Goal: Transaction & Acquisition: Book appointment/travel/reservation

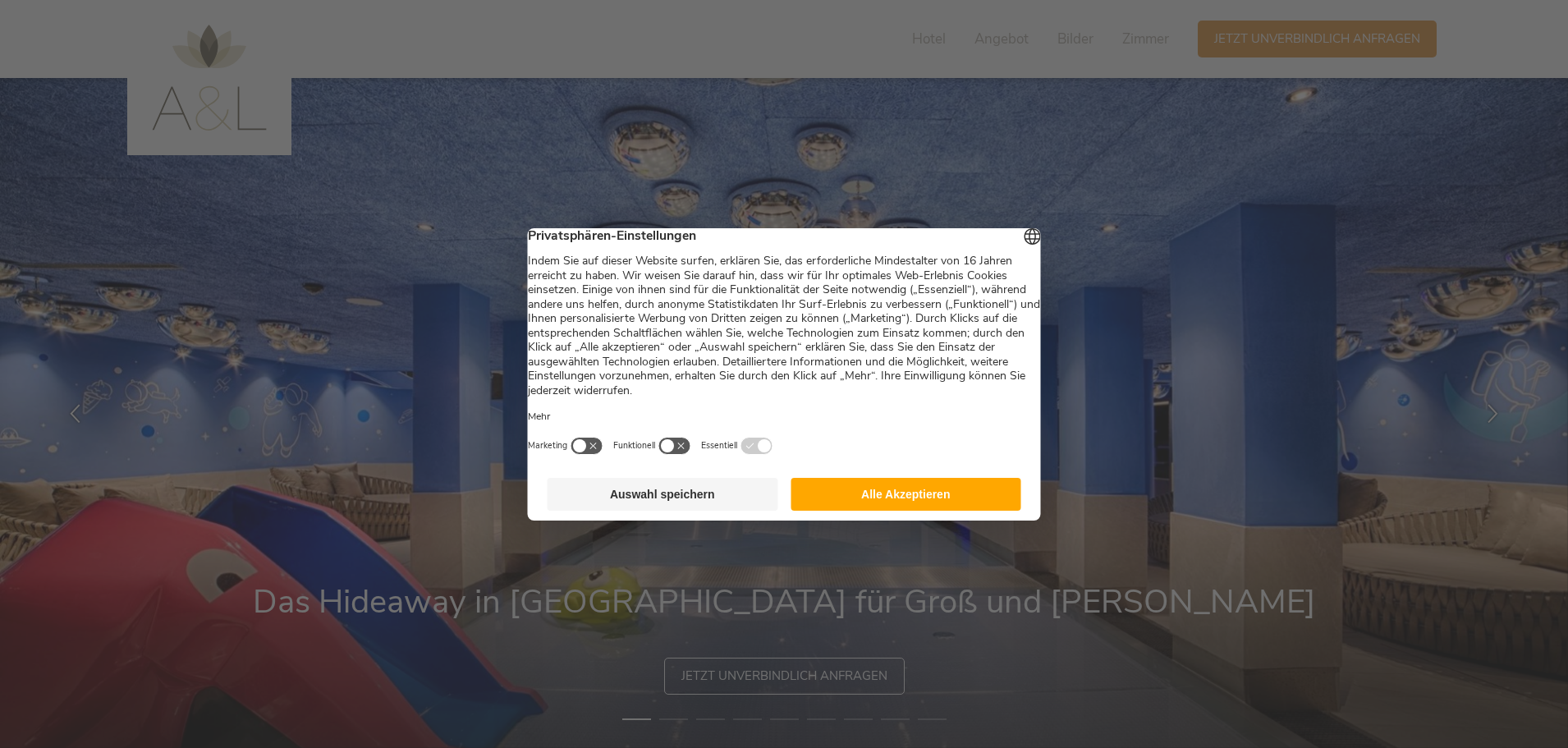
click at [907, 509] on button "Alle Akzeptieren" at bounding box center [906, 494] width 231 height 33
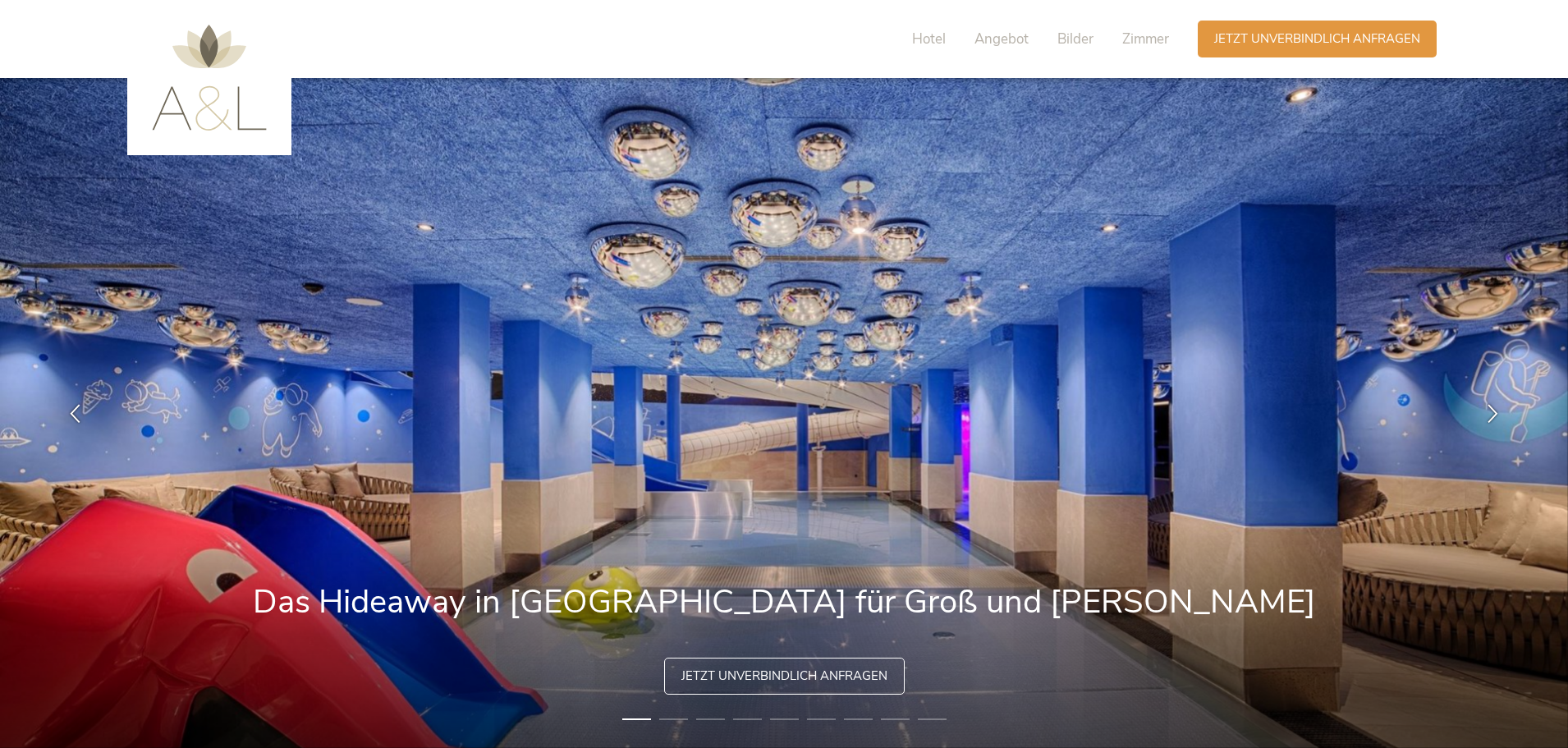
drag, startPoint x: 917, startPoint y: 508, endPoint x: 858, endPoint y: 511, distance: 59.1
click at [858, 511] on img at bounding box center [784, 413] width 1568 height 670
drag, startPoint x: 784, startPoint y: 557, endPoint x: 790, endPoint y: 459, distance: 98.2
click at [790, 459] on img at bounding box center [784, 413] width 1568 height 670
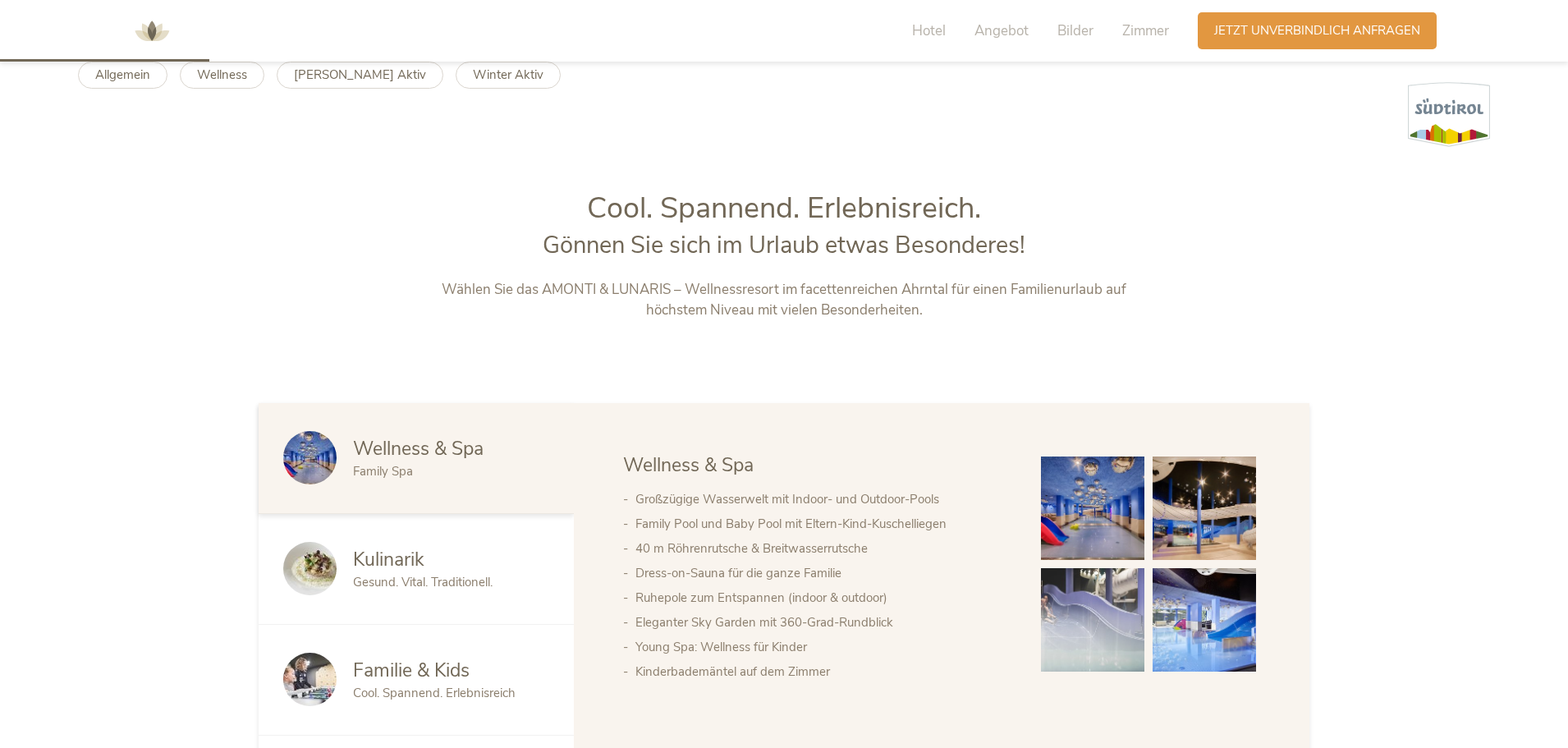
scroll to position [739, 0]
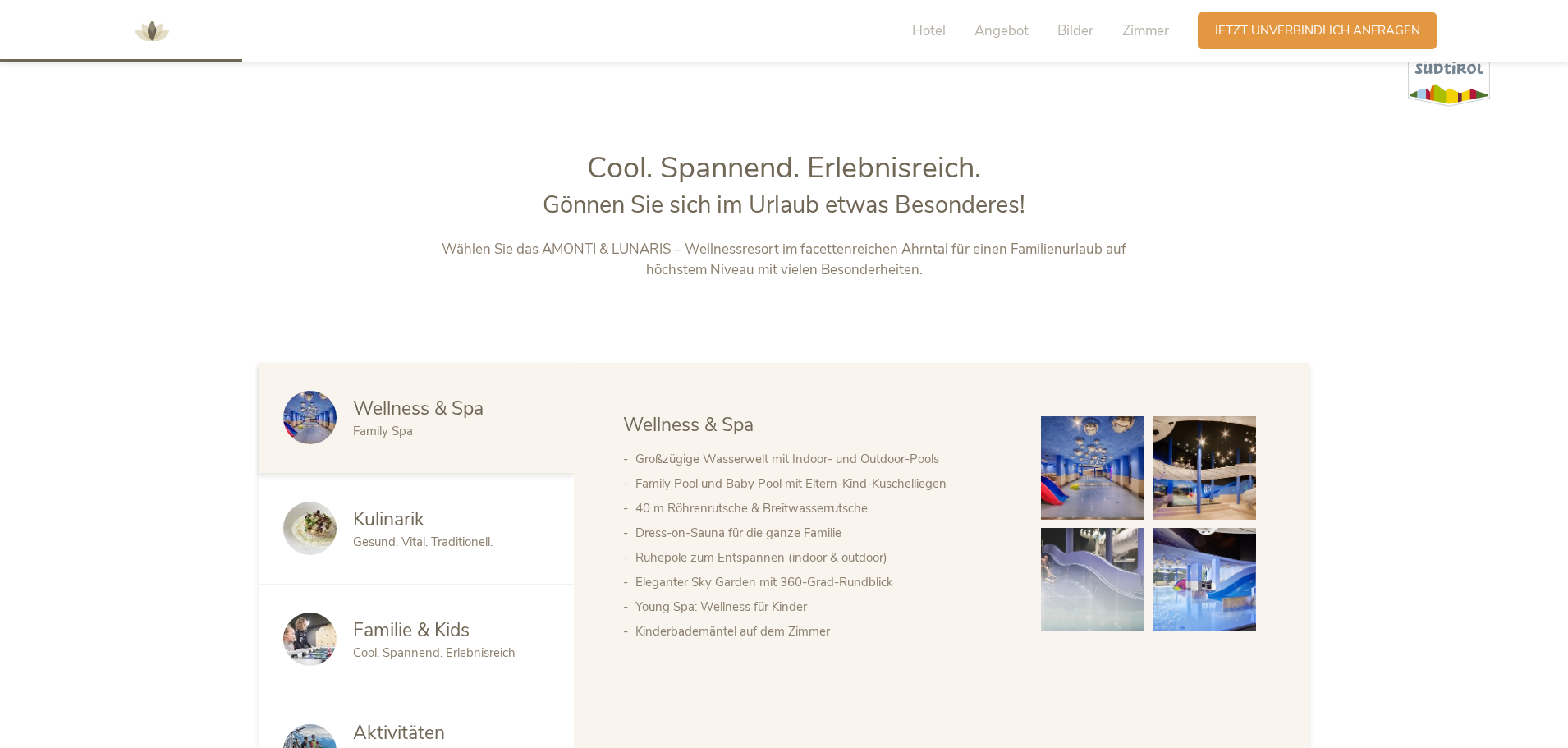
click at [435, 541] on span "Gesund. Vital. Traditionell." at bounding box center [422, 542] width 139 height 17
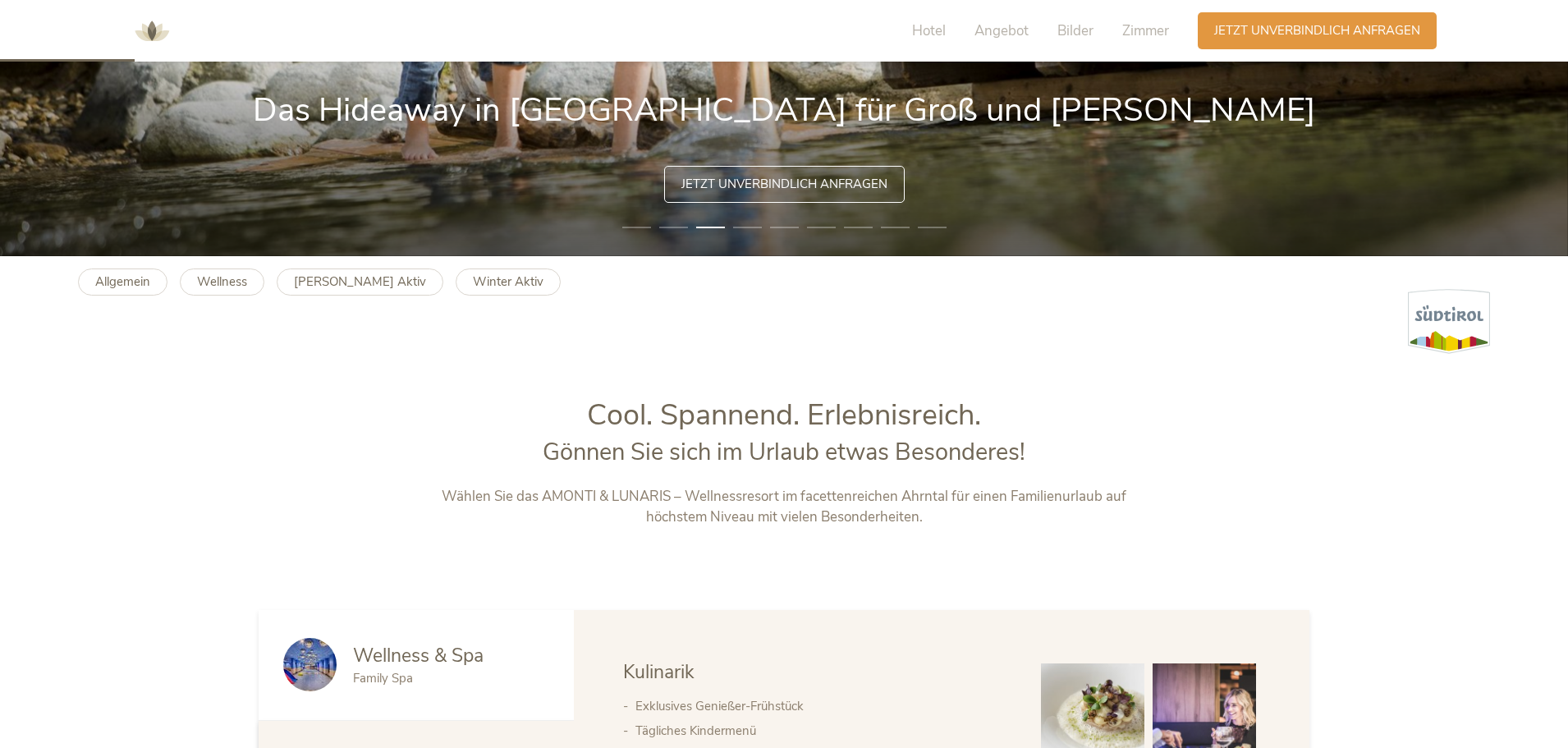
scroll to position [410, 0]
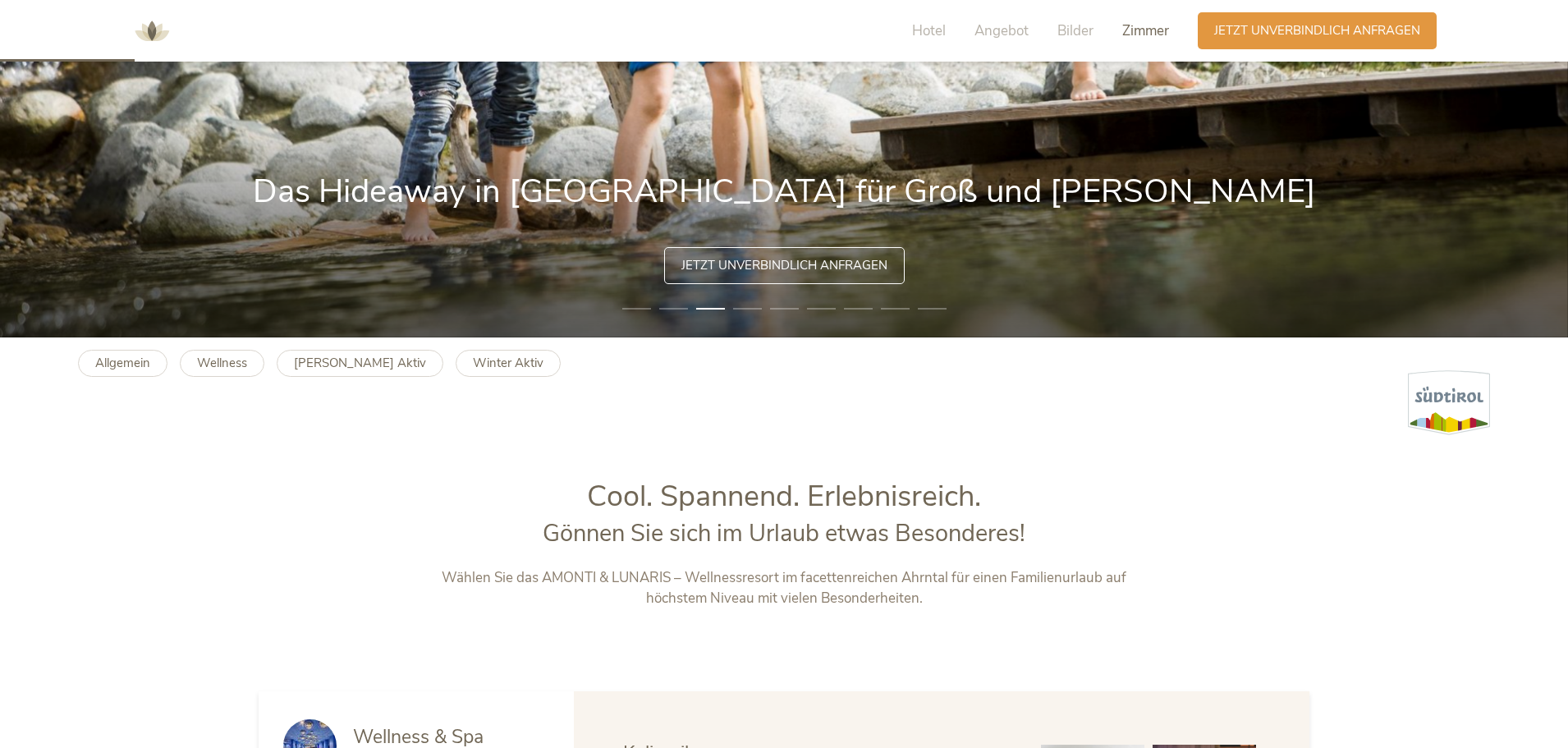
click at [1124, 26] on span "Zimmer" at bounding box center [1146, 30] width 47 height 18
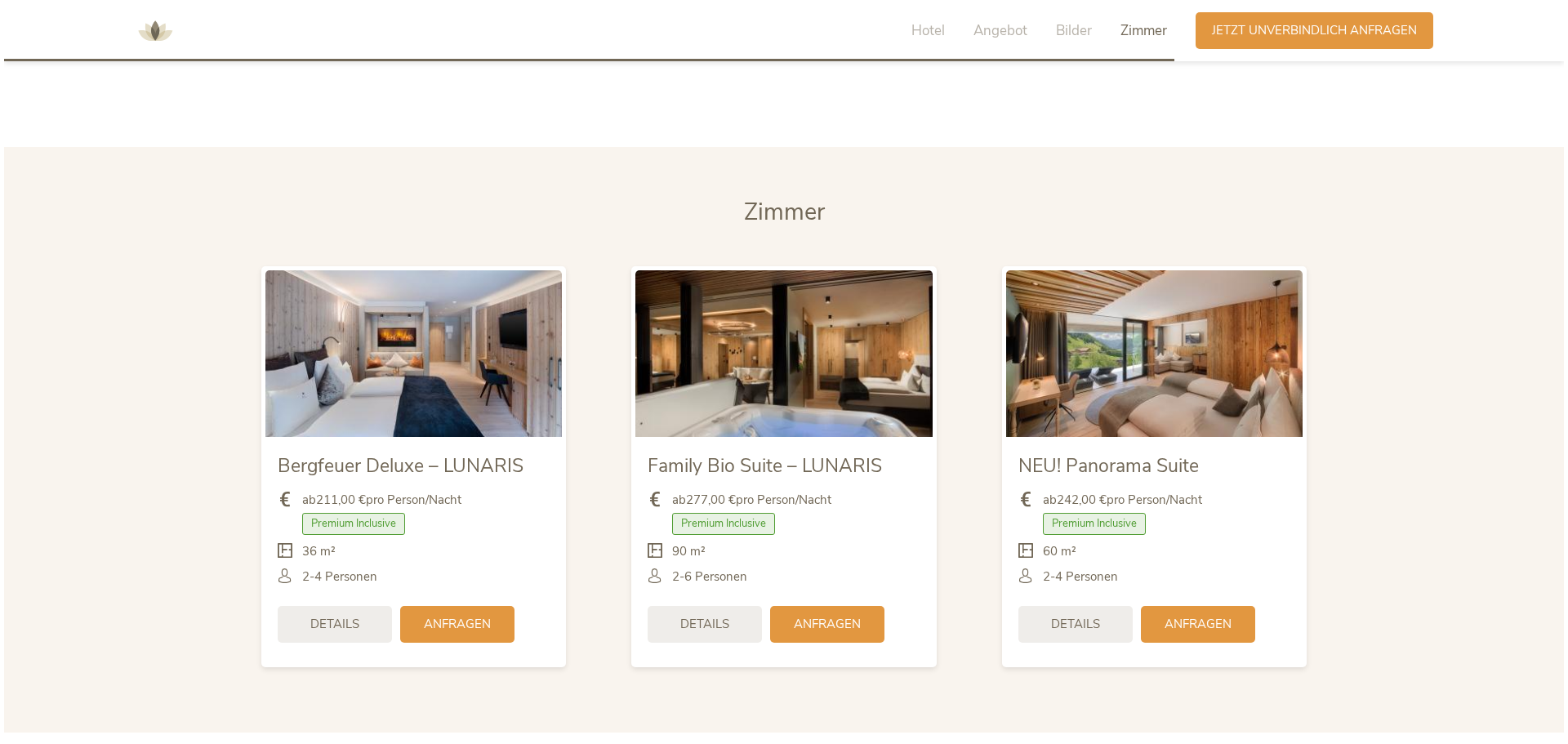
scroll to position [3859, 0]
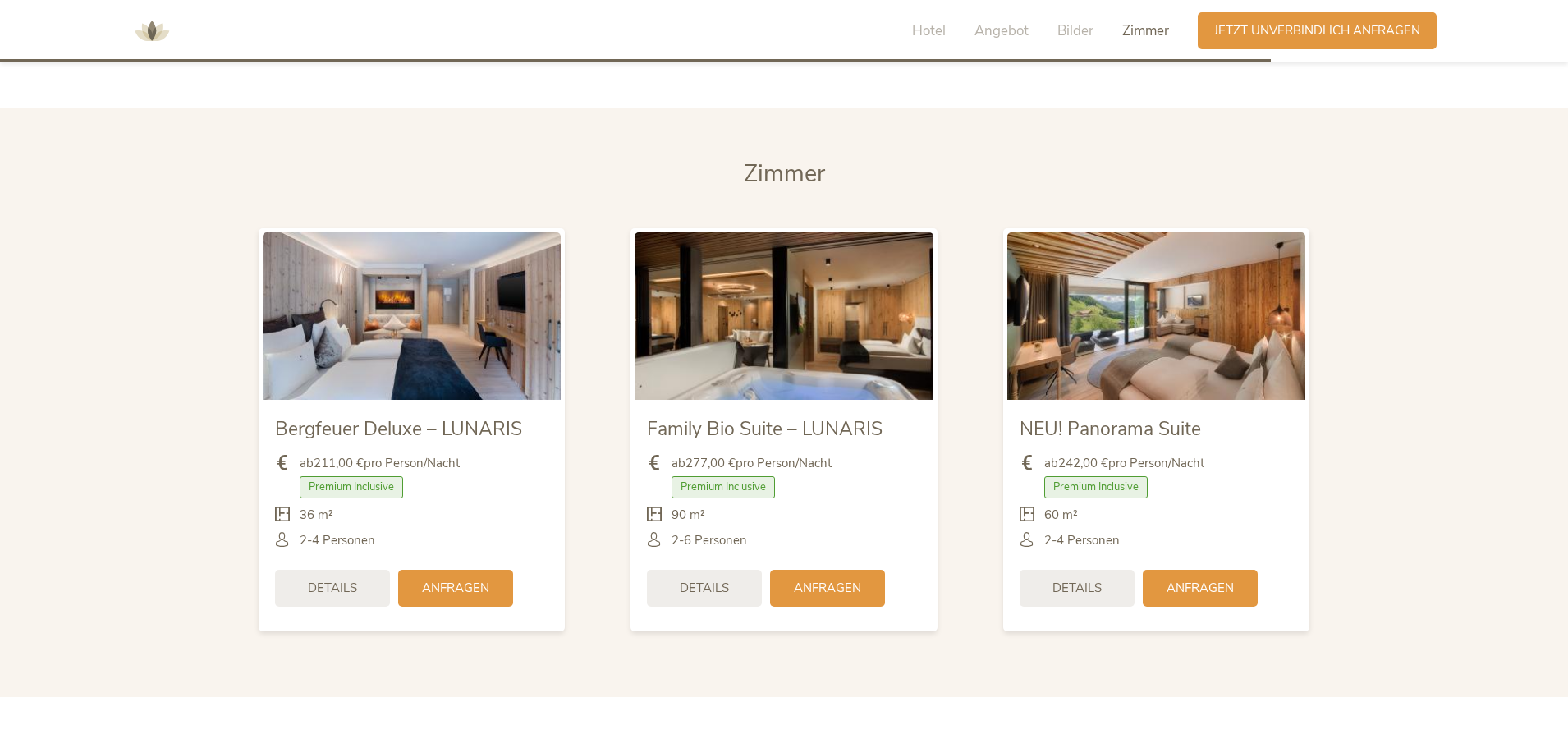
click at [780, 416] on span "Family Bio Suite – LUNARIS" at bounding box center [766, 429] width 236 height 26
click at [731, 568] on div "Details" at bounding box center [705, 587] width 115 height 37
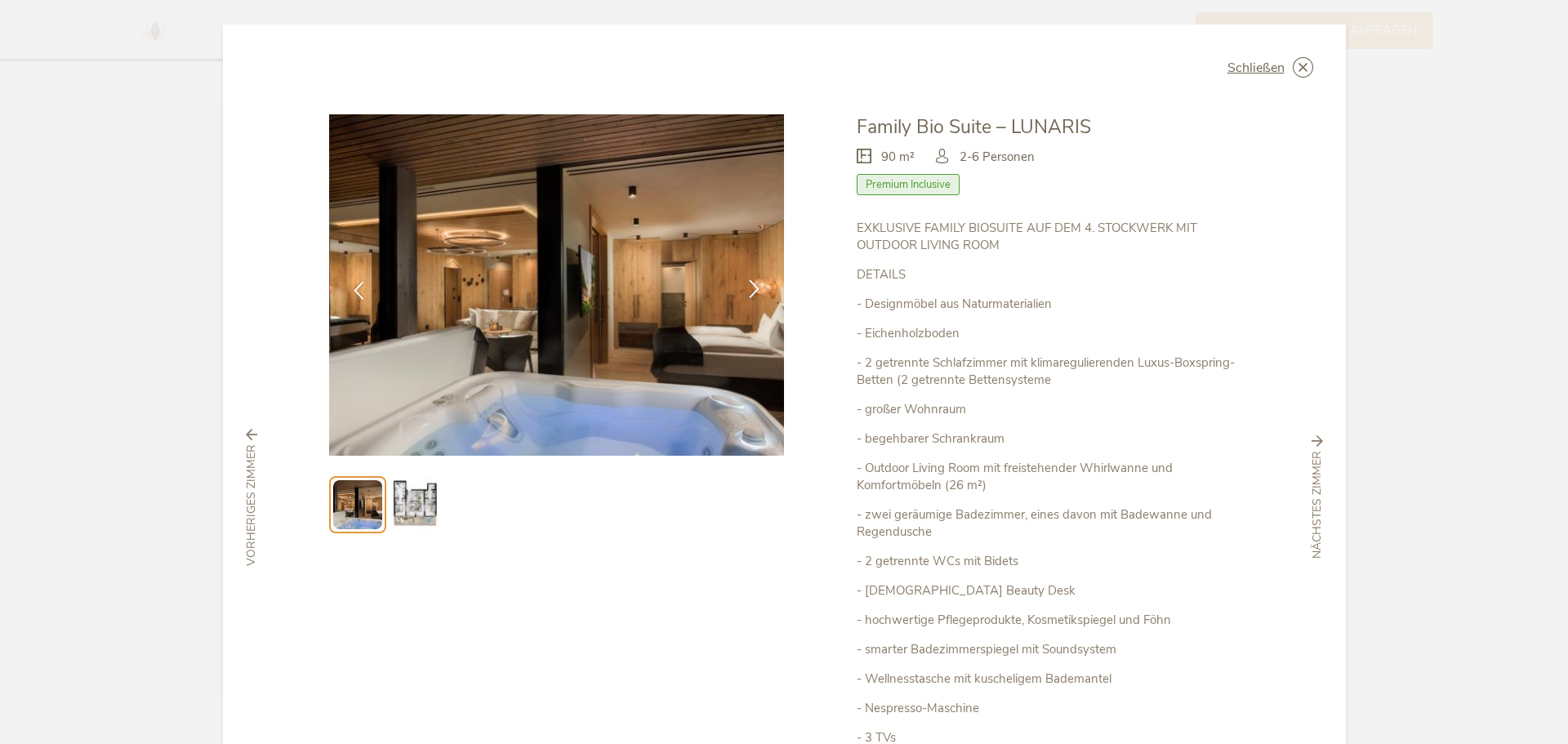
click at [757, 274] on div at bounding box center [754, 290] width 51 height 51
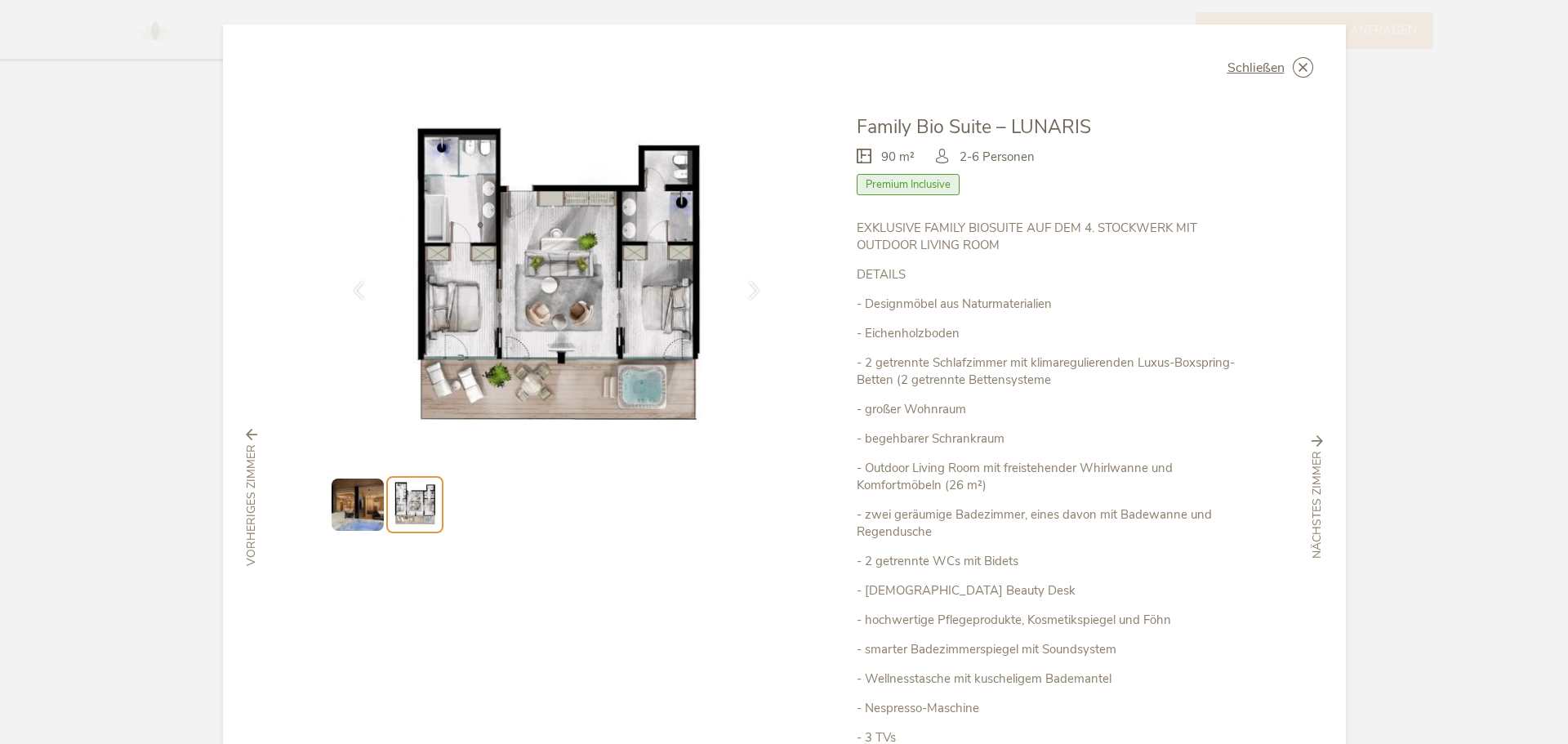
click at [596, 293] on img at bounding box center [557, 285] width 456 height 341
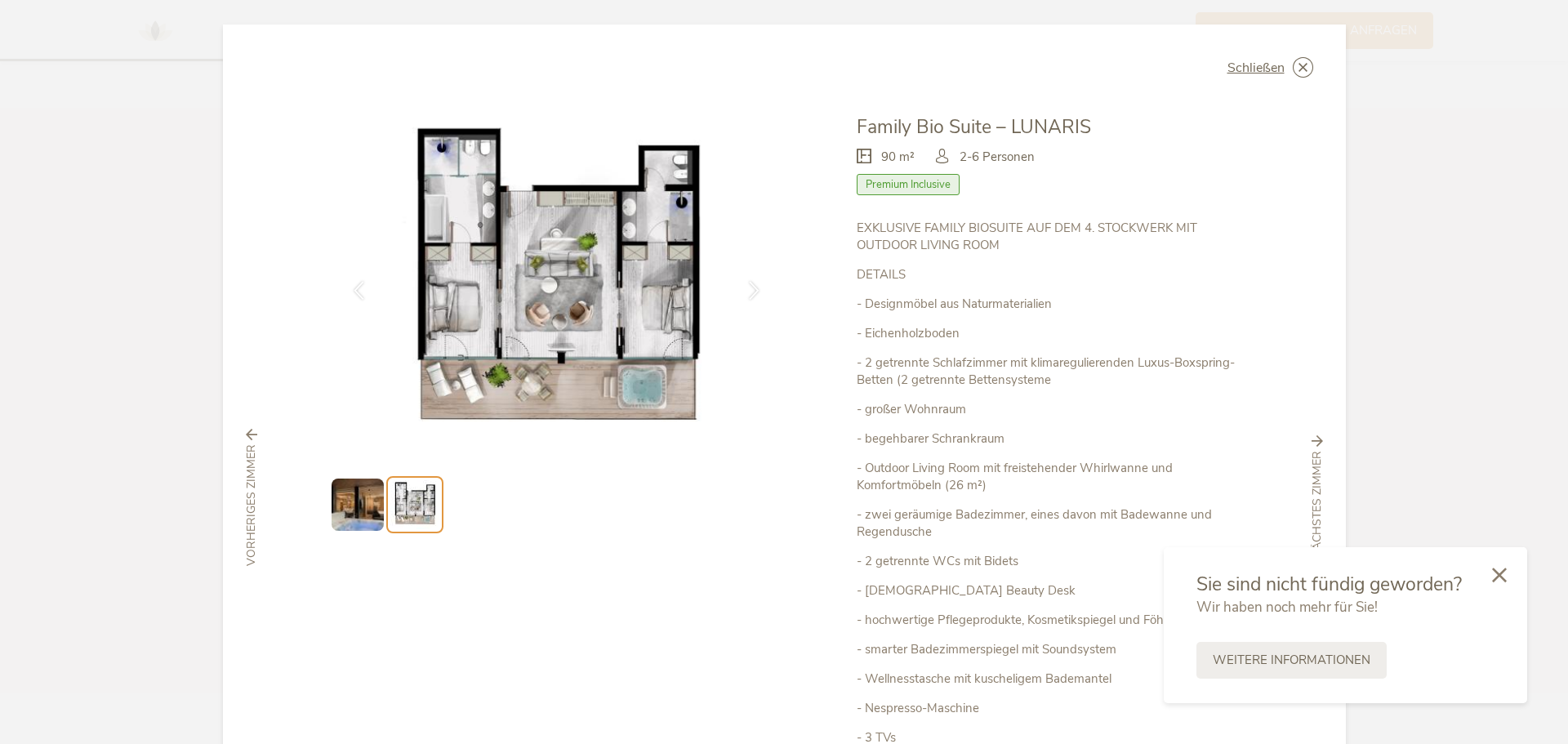
click at [528, 250] on img at bounding box center [557, 285] width 456 height 341
click at [551, 291] on img at bounding box center [557, 285] width 456 height 341
click at [1500, 583] on div at bounding box center [1499, 574] width 56 height 58
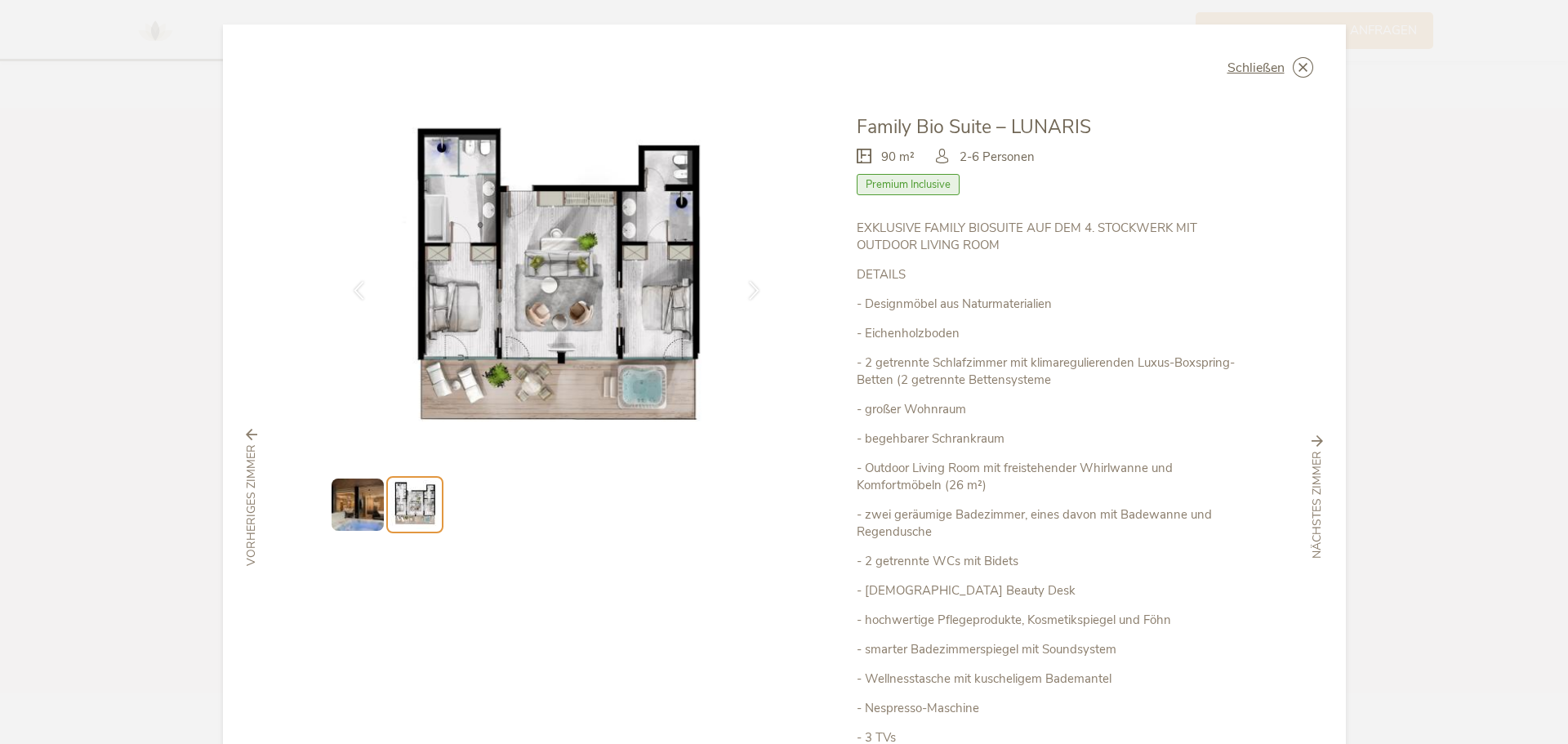
scroll to position [250, 0]
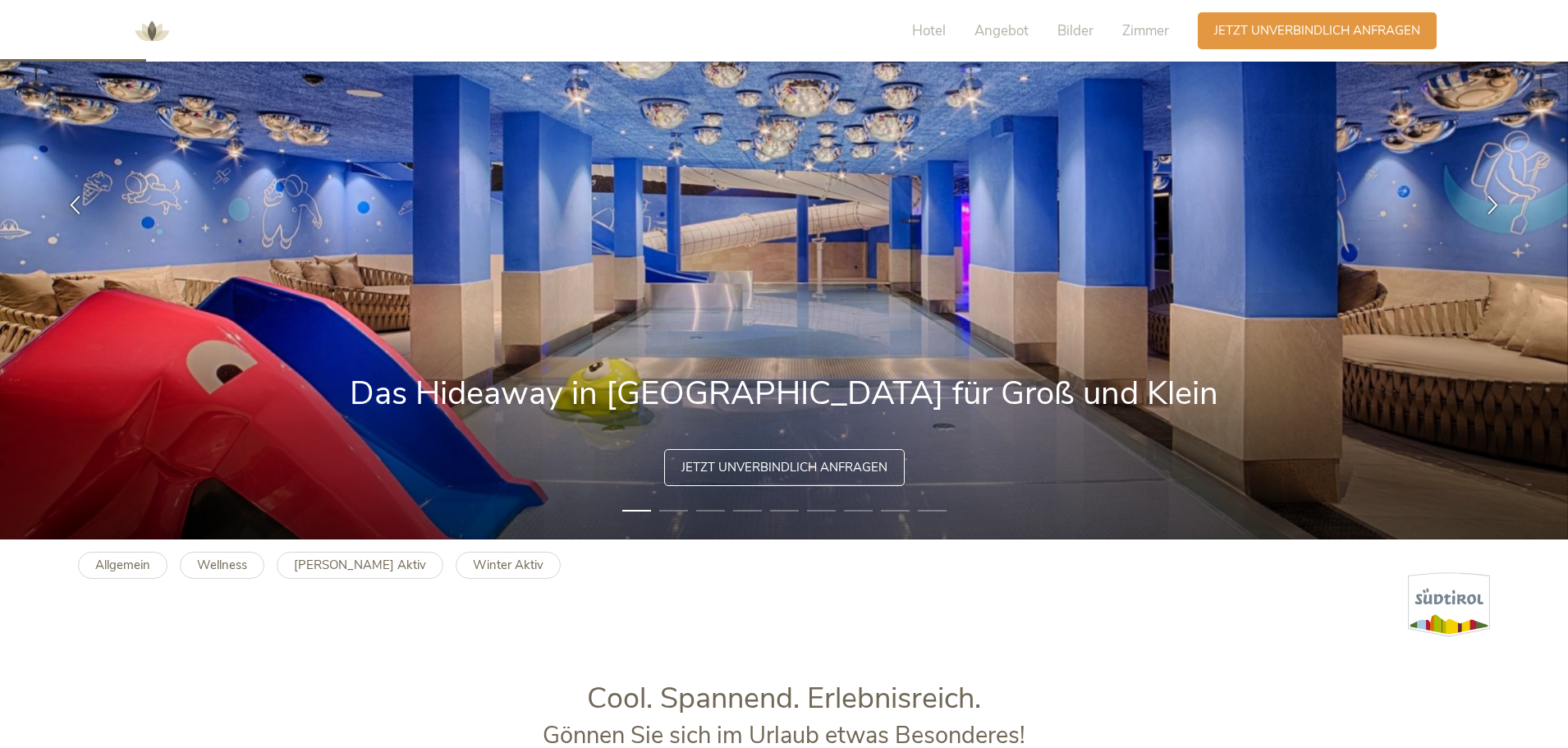
scroll to position [493, 0]
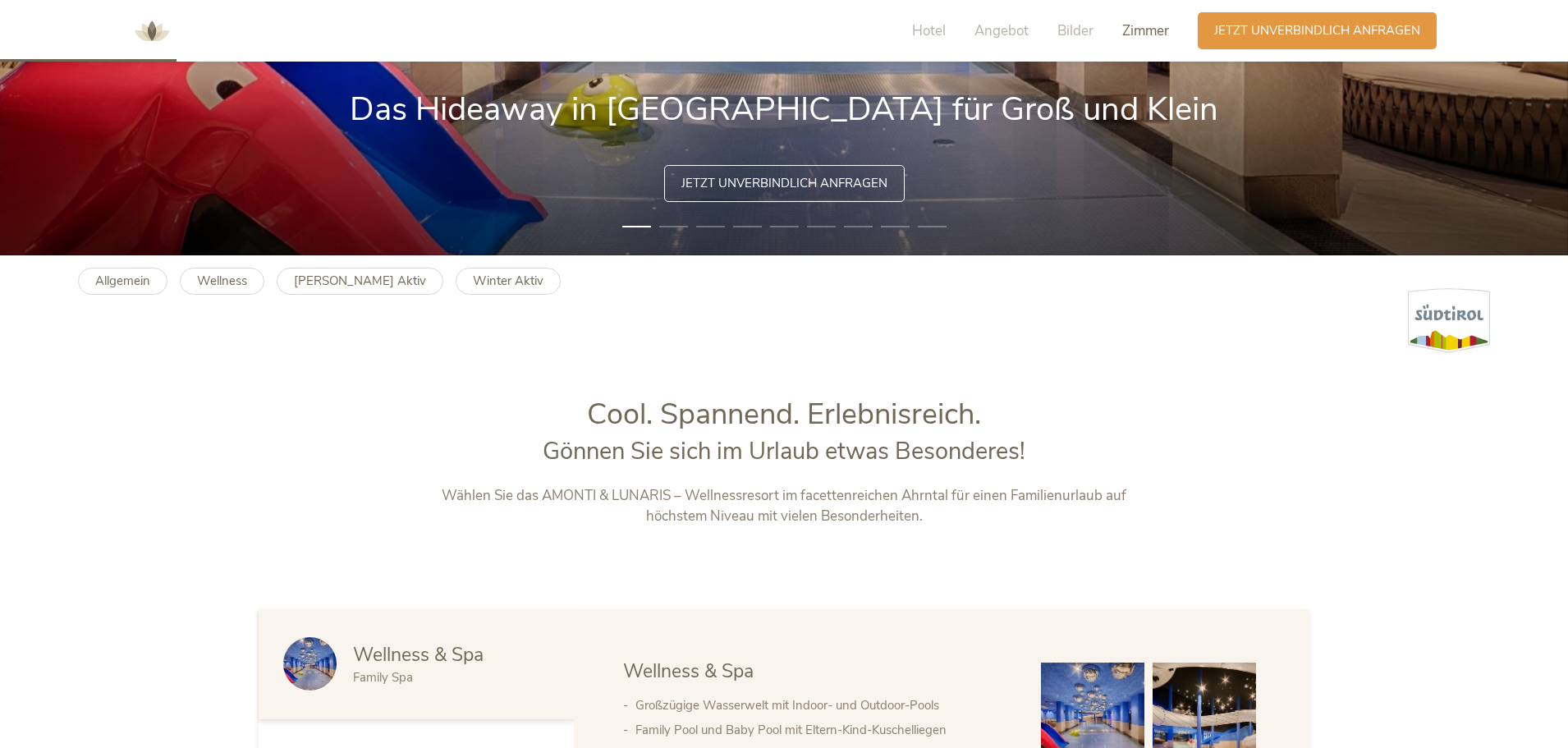
click at [1148, 26] on span "Zimmer" at bounding box center [1146, 30] width 47 height 18
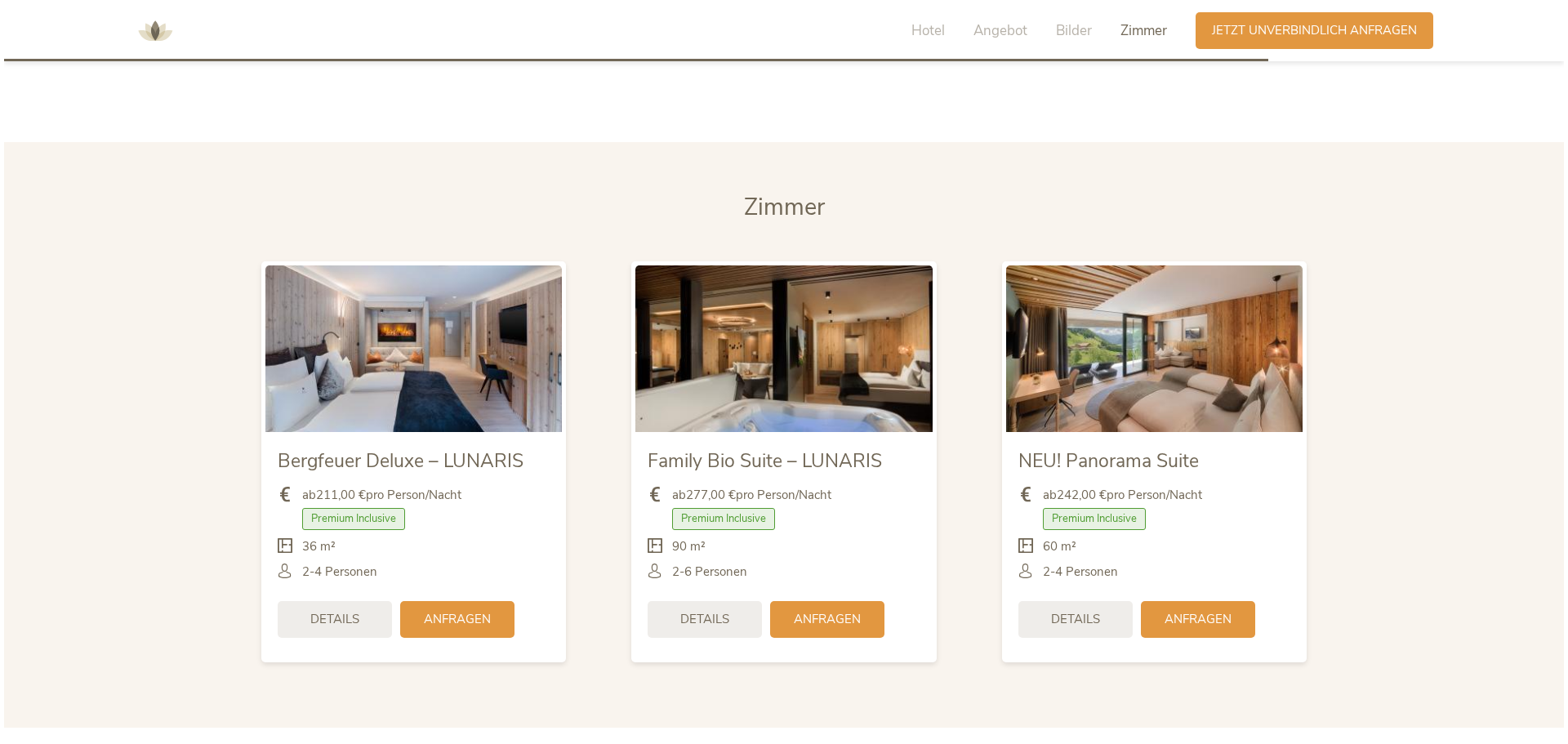
scroll to position [3859, 0]
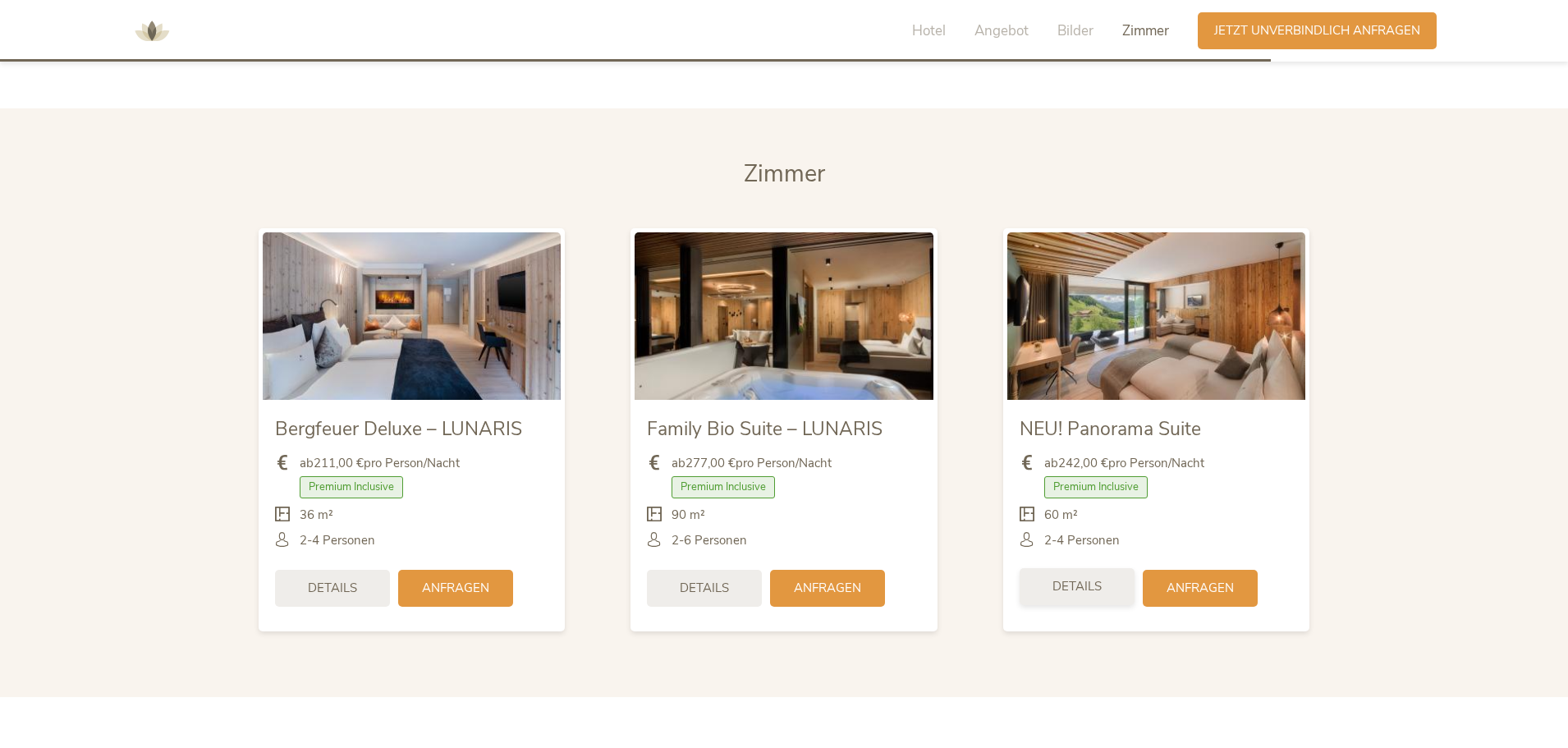
click at [1069, 578] on span "Details" at bounding box center [1076, 587] width 49 height 18
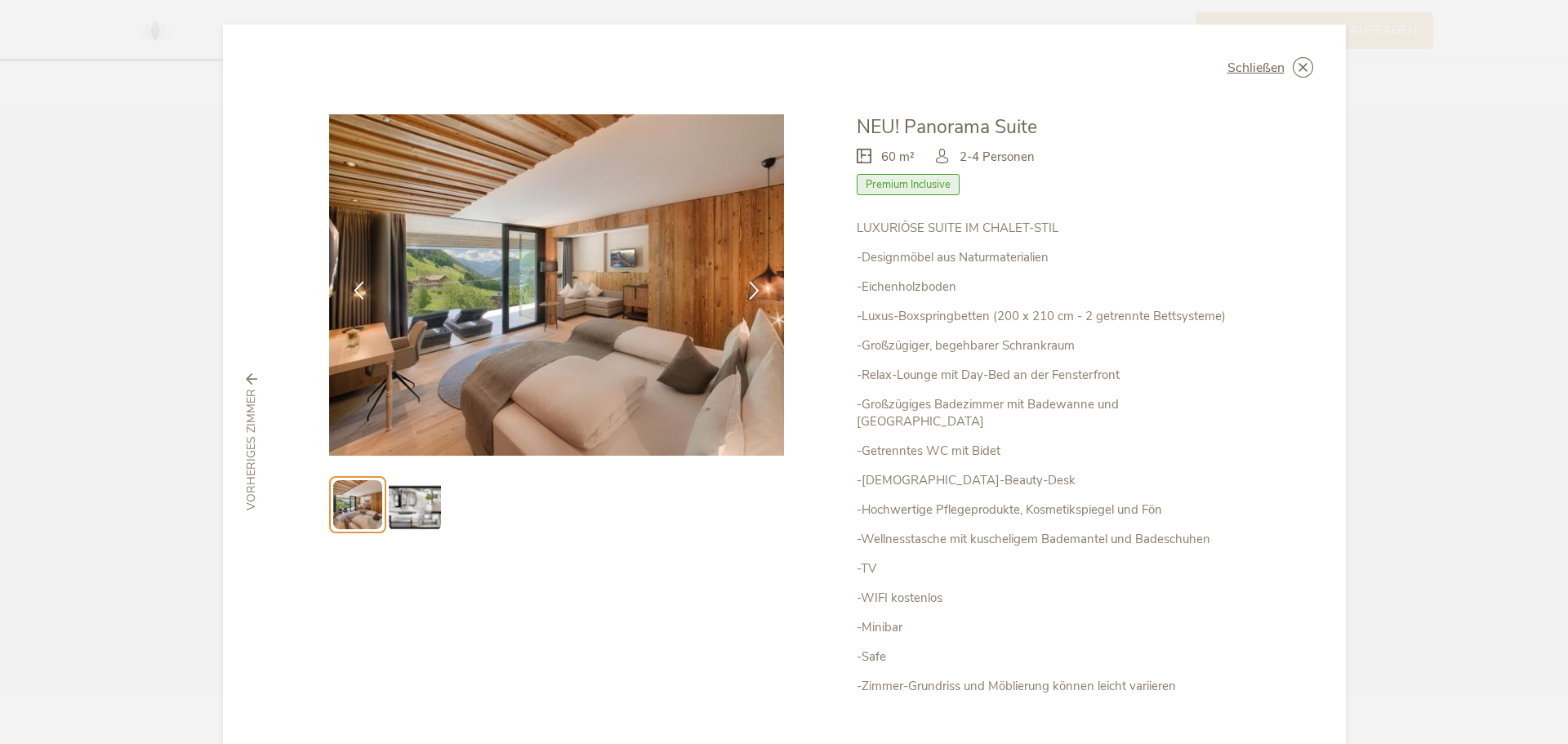
click at [430, 507] on img at bounding box center [415, 505] width 52 height 52
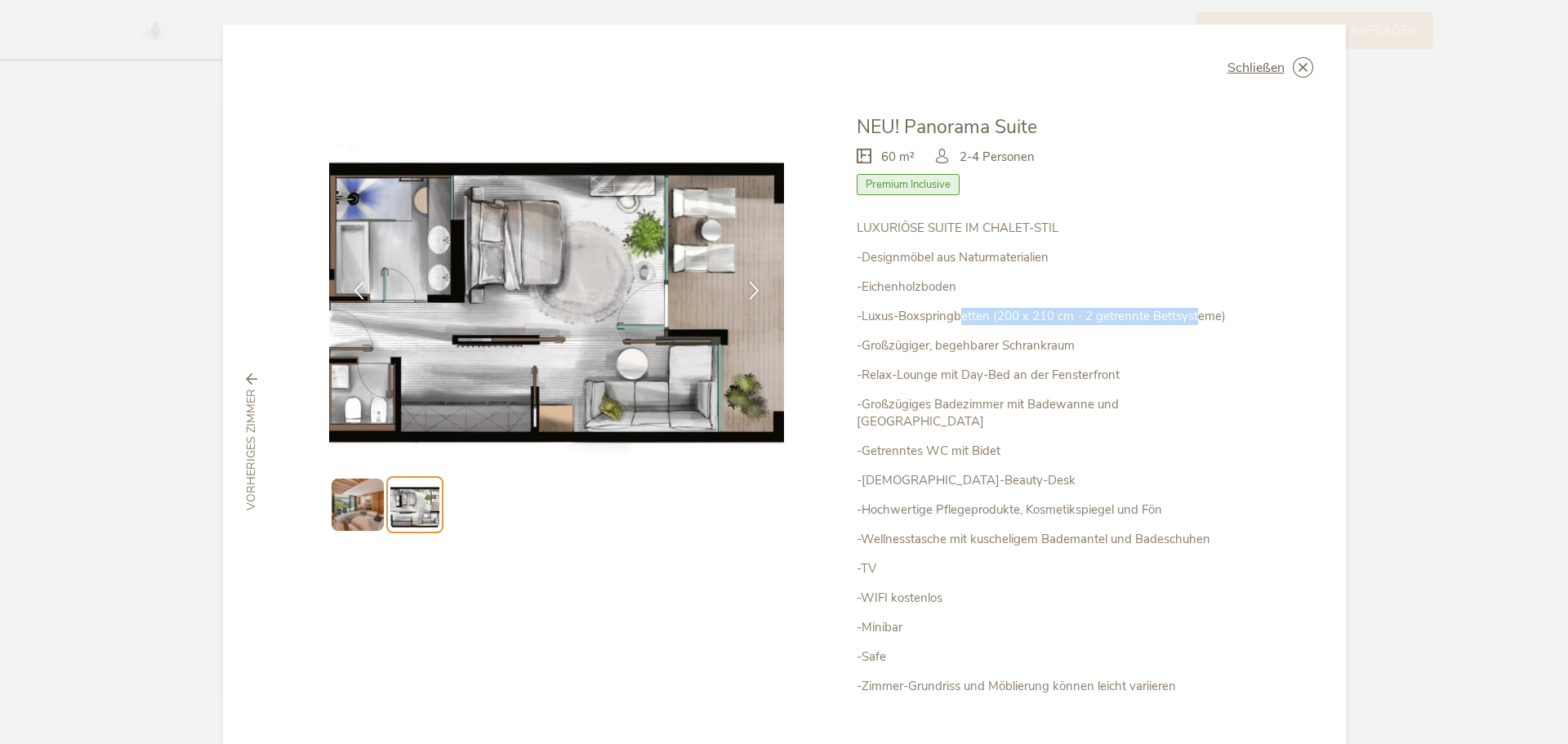
drag, startPoint x: 964, startPoint y: 316, endPoint x: 1194, endPoint y: 316, distance: 230.0
click at [1194, 316] on p "-Luxus-Boxspringbetten (200 x 210 cm - 2 getrennte Bettsysteme)" at bounding box center [1048, 316] width 383 height 17
drag, startPoint x: 1068, startPoint y: 314, endPoint x: 1106, endPoint y: 314, distance: 38.0
click at [1071, 314] on p "-Luxus-Boxspringbetten (200 x 210 cm - 2 getrennte Bettsysteme)" at bounding box center [1048, 316] width 383 height 17
click at [1106, 314] on p "-Luxus-Boxspringbetten (200 x 210 cm - 2 getrennte Bettsysteme)" at bounding box center [1048, 316] width 383 height 17
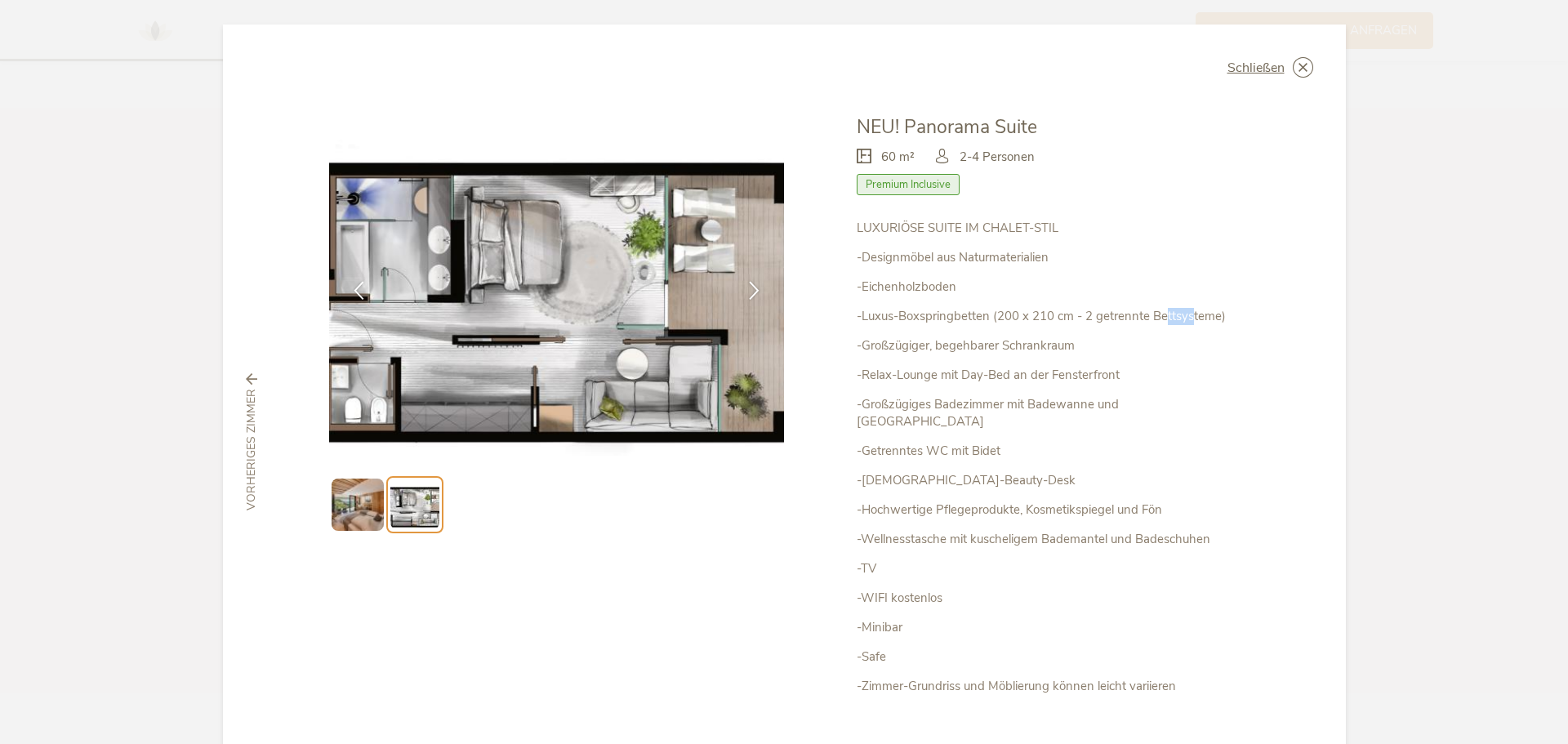
drag, startPoint x: 1167, startPoint y: 315, endPoint x: 1187, endPoint y: 315, distance: 20.0
click at [1187, 315] on p "-Luxus-Boxspringbetten (200 x 210 cm - 2 getrennte Bettsysteme)" at bounding box center [1048, 316] width 383 height 17
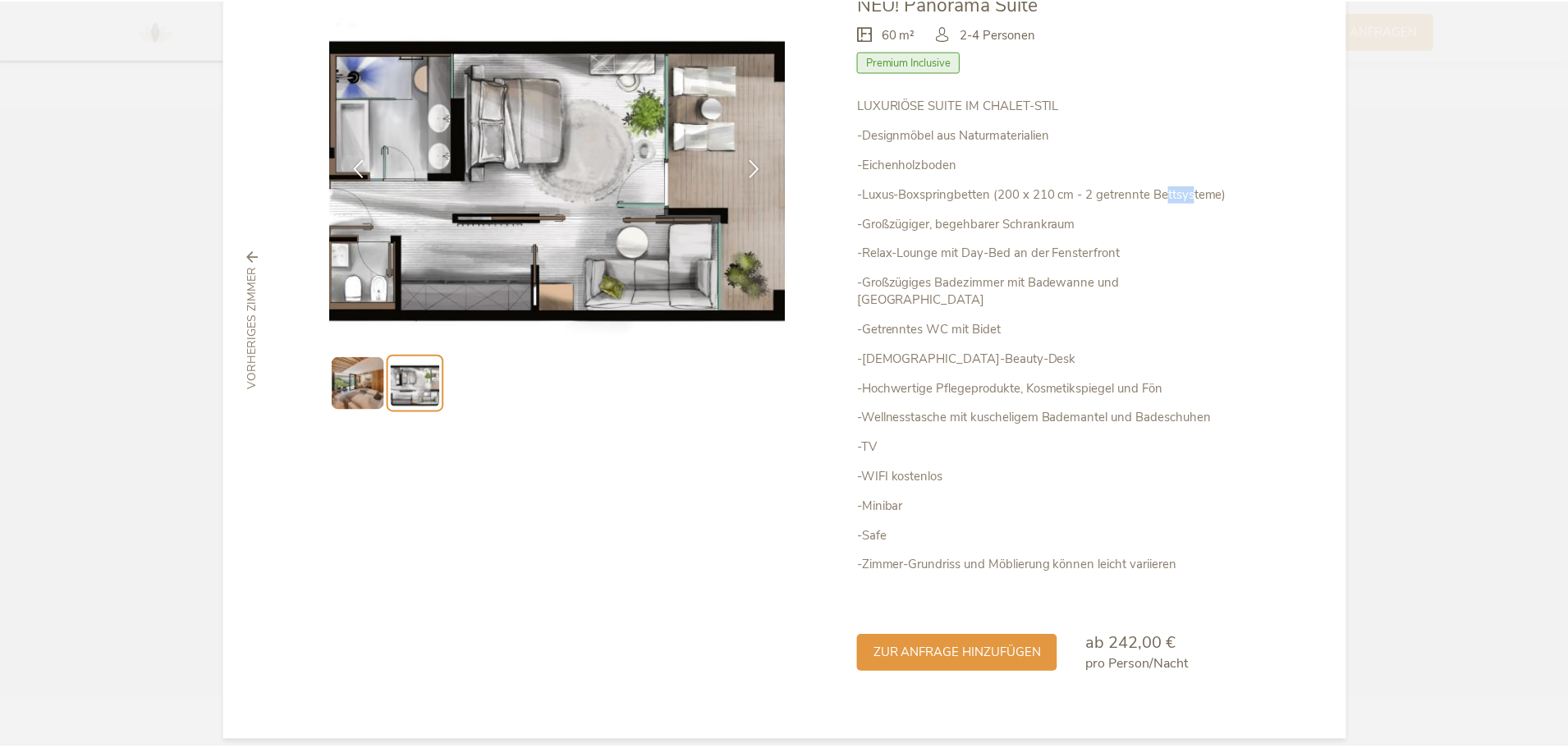
scroll to position [0, 0]
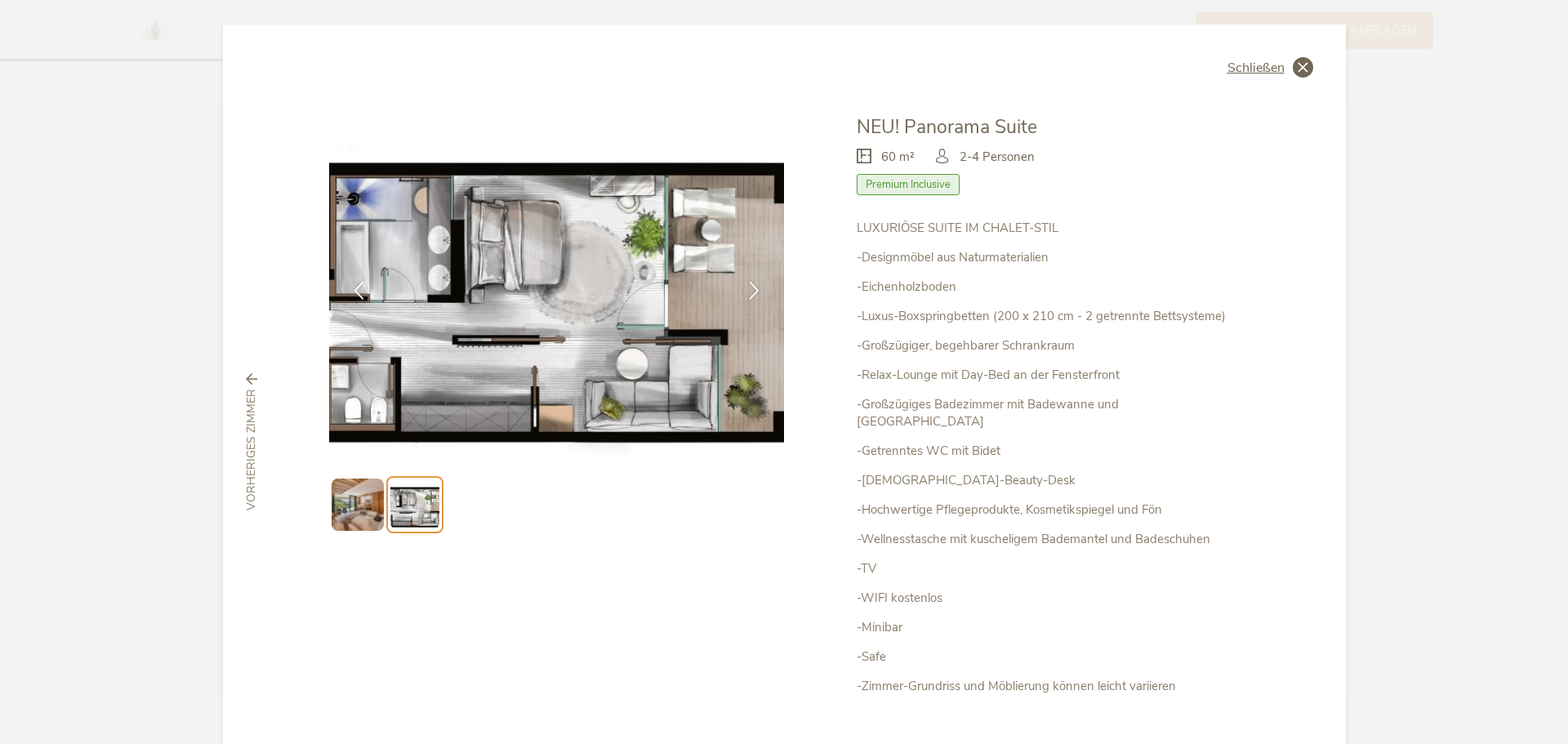
click at [1282, 72] on div "Schließen" at bounding box center [1270, 67] width 85 height 20
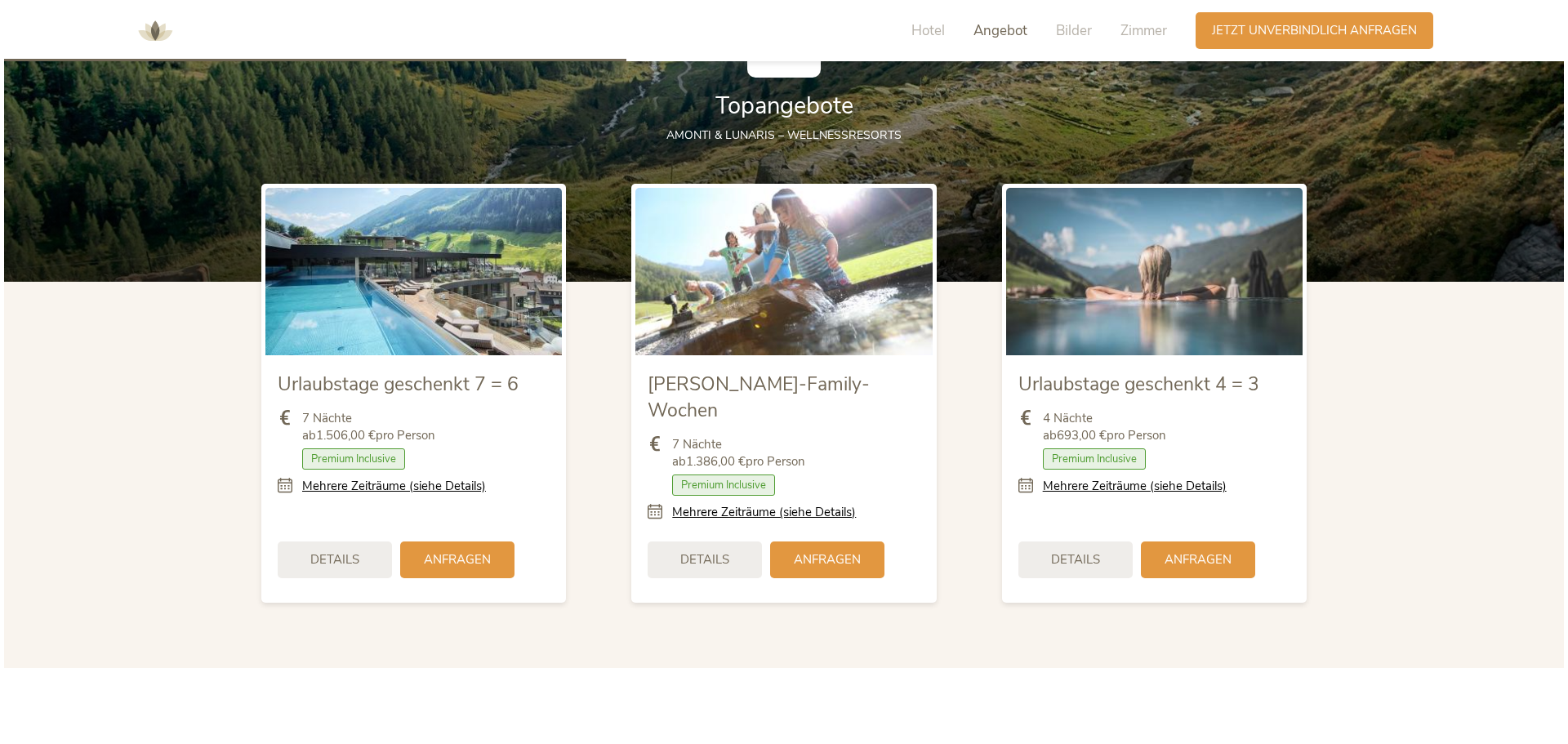
scroll to position [1898, 0]
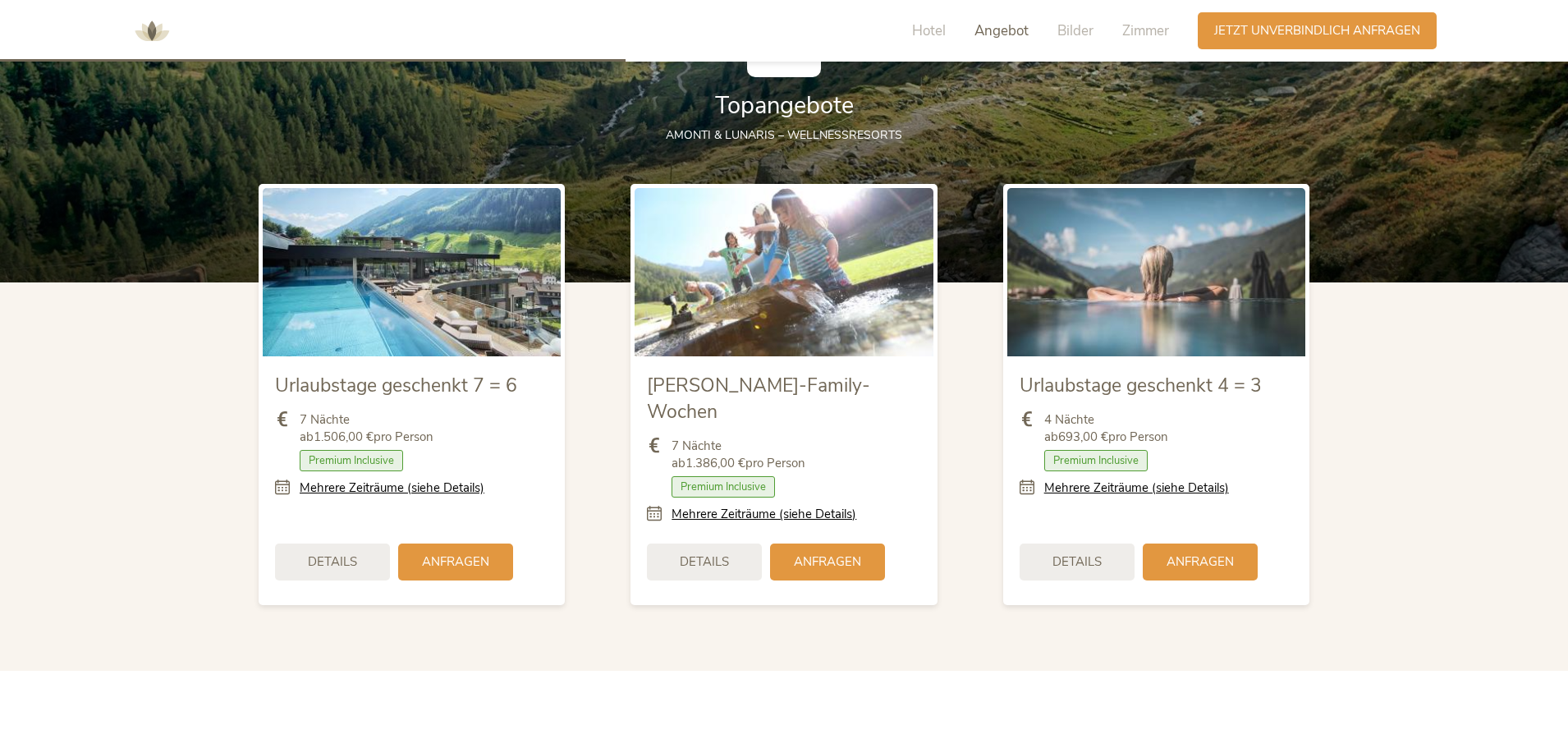
click at [1160, 320] on img at bounding box center [1156, 272] width 298 height 168
click at [1077, 552] on span "Details" at bounding box center [1076, 560] width 49 height 18
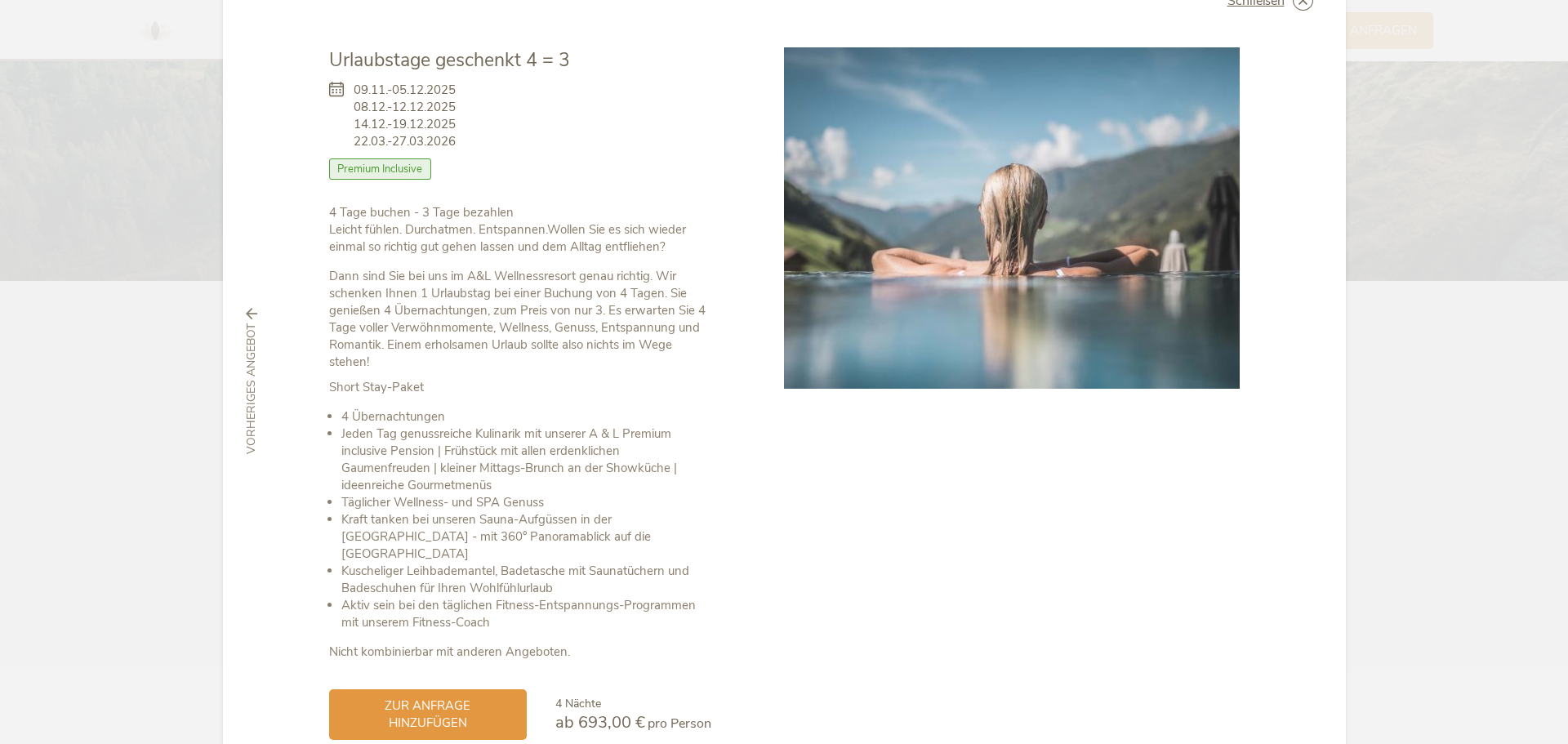
scroll to position [136, 0]
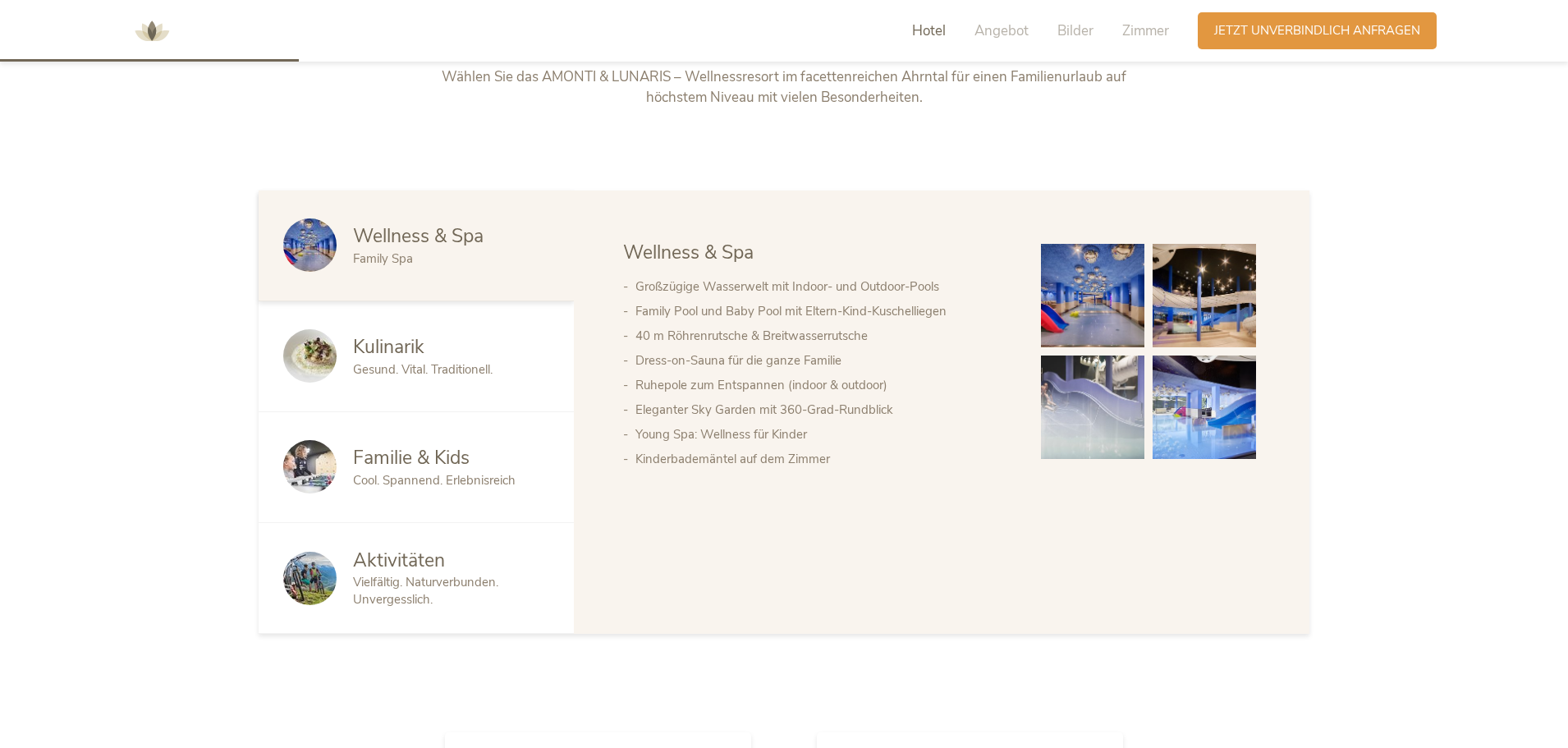
scroll to position [1067, 0]
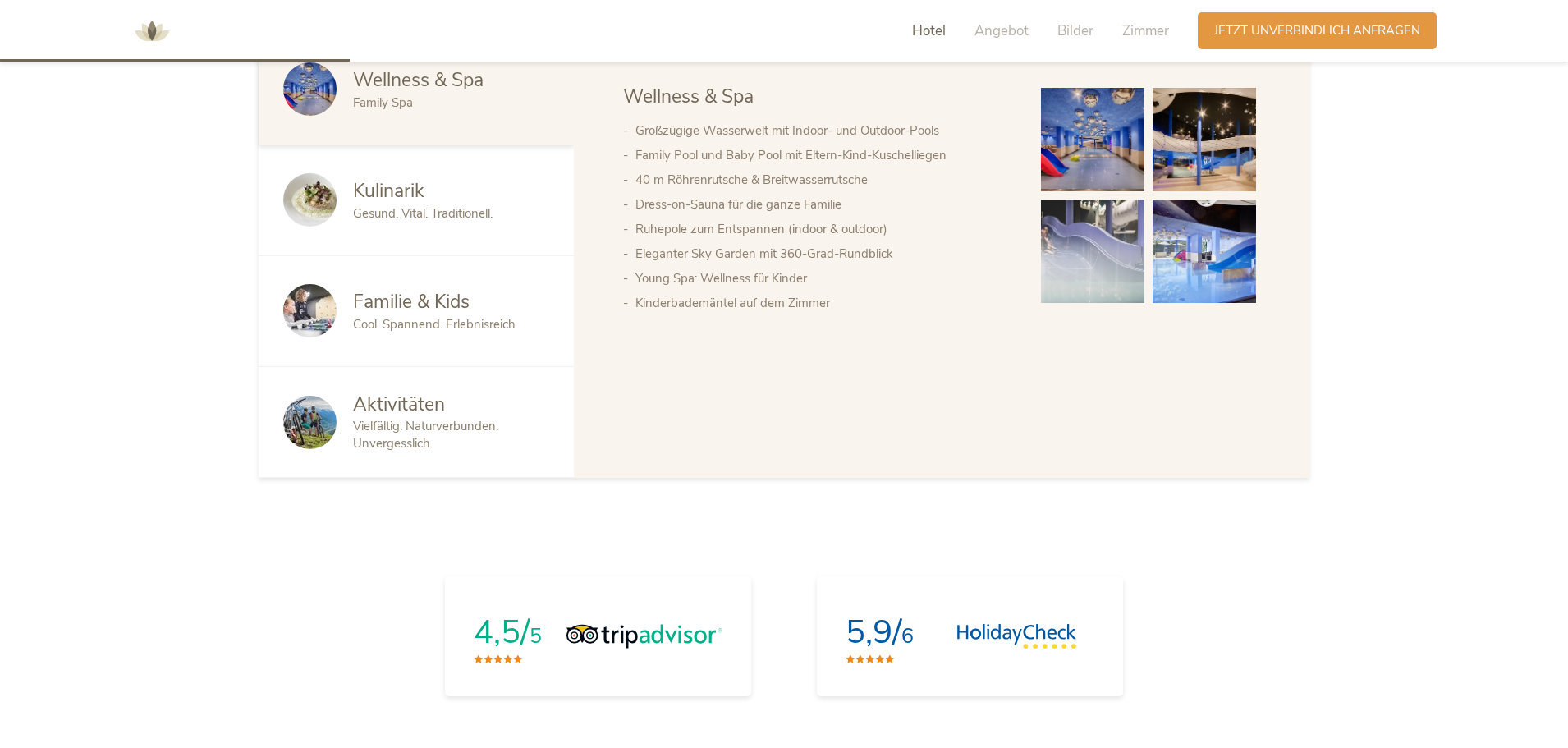
click at [434, 197] on div "Kulinarik" at bounding box center [451, 191] width 196 height 26
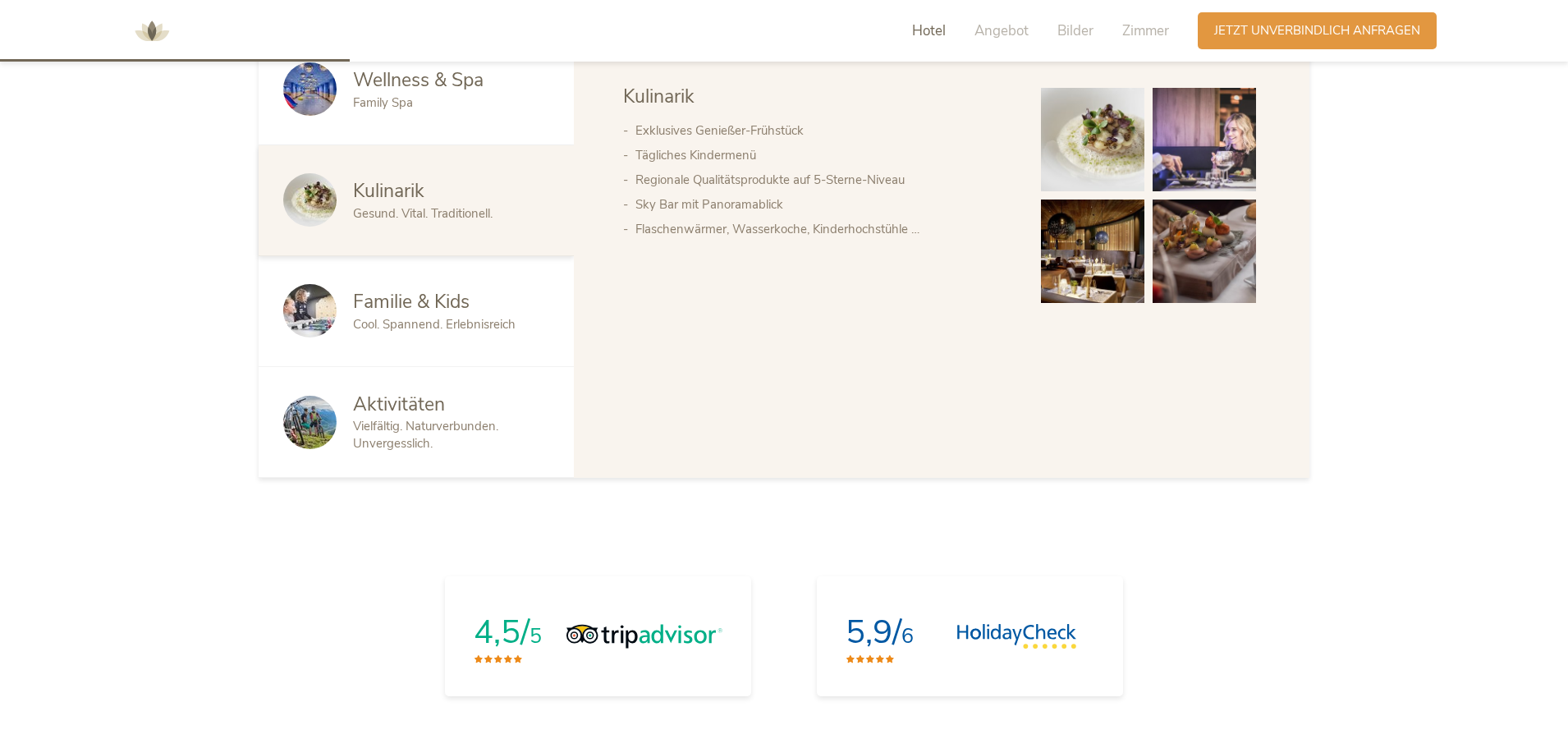
click at [395, 288] on div "Familie & Kids Cool. Spannend. Erlebnisreich" at bounding box center [416, 312] width 315 height 111
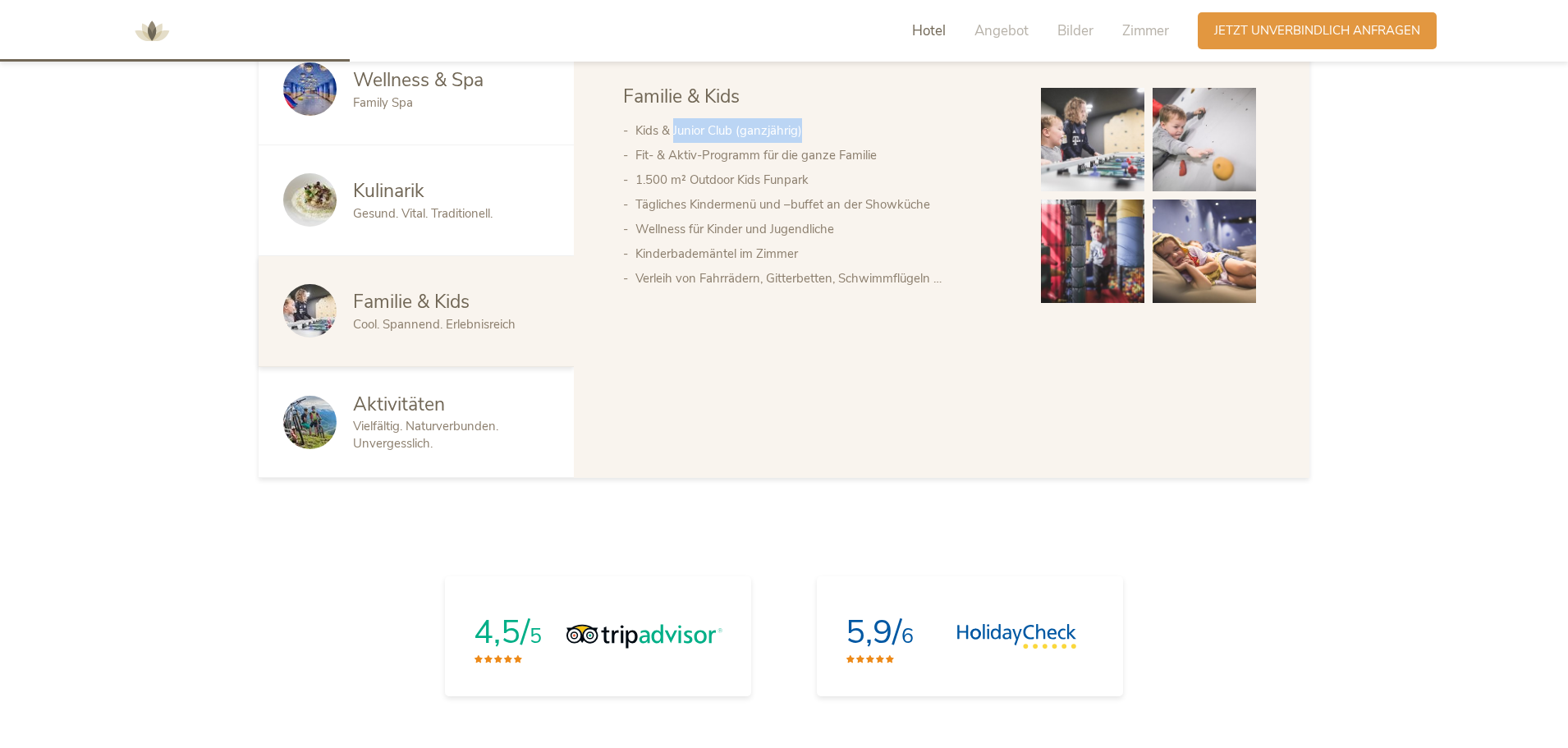
drag, startPoint x: 742, startPoint y: 133, endPoint x: 815, endPoint y: 132, distance: 73.0
click at [815, 132] on li "Kids & Junior Club (ganzjährig)" at bounding box center [822, 130] width 373 height 25
drag, startPoint x: 648, startPoint y: 167, endPoint x: 804, endPoint y: 154, distance: 156.5
click at [804, 154] on li "Fit- & Aktiv-Programm für die ganze Familie" at bounding box center [822, 155] width 373 height 25
drag, startPoint x: 683, startPoint y: 198, endPoint x: 797, endPoint y: 206, distance: 114.3
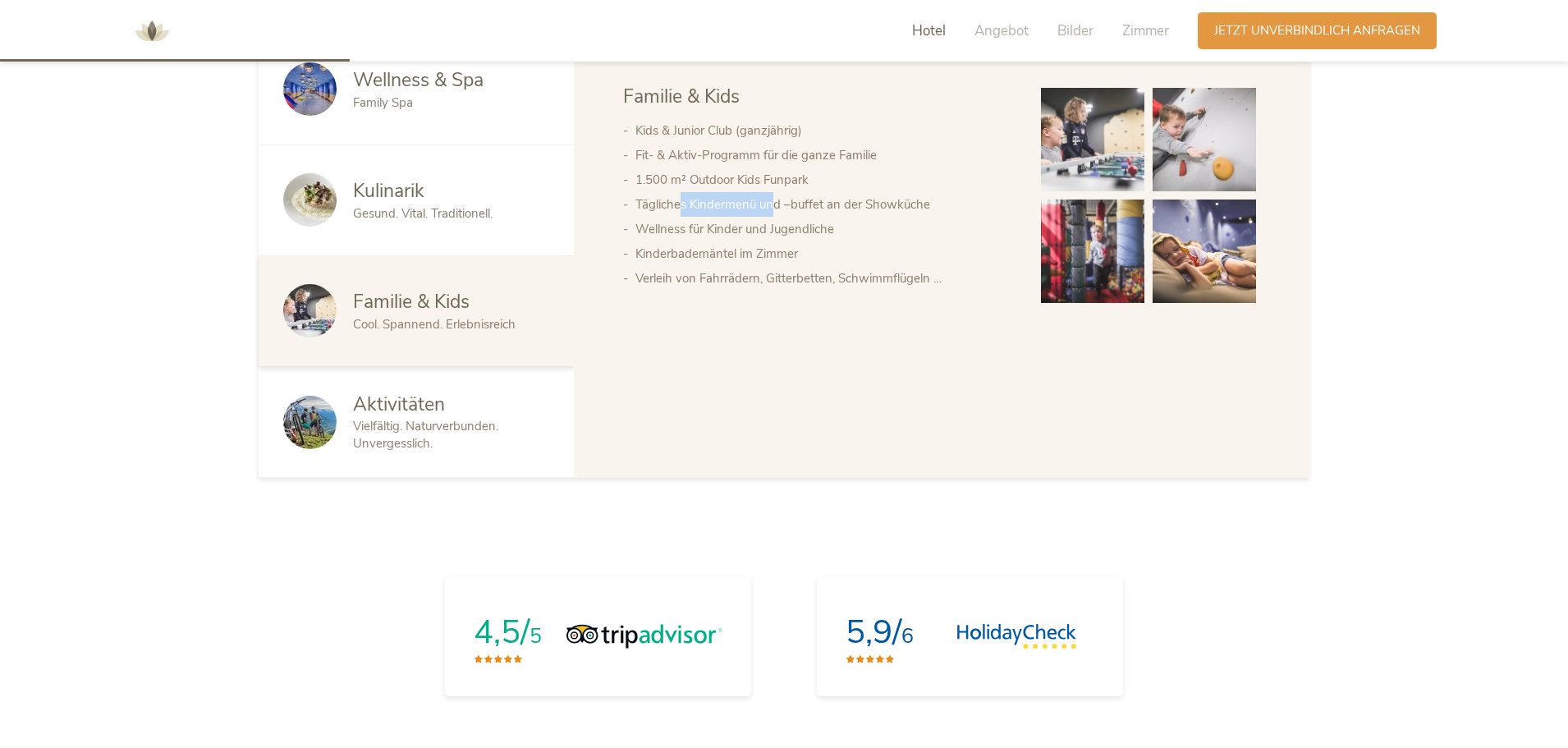
click at [775, 202] on li "Tägliches Kindermenü und –buffet an der Showküche" at bounding box center [822, 204] width 373 height 25
click at [1195, 259] on img at bounding box center [1205, 251] width 103 height 103
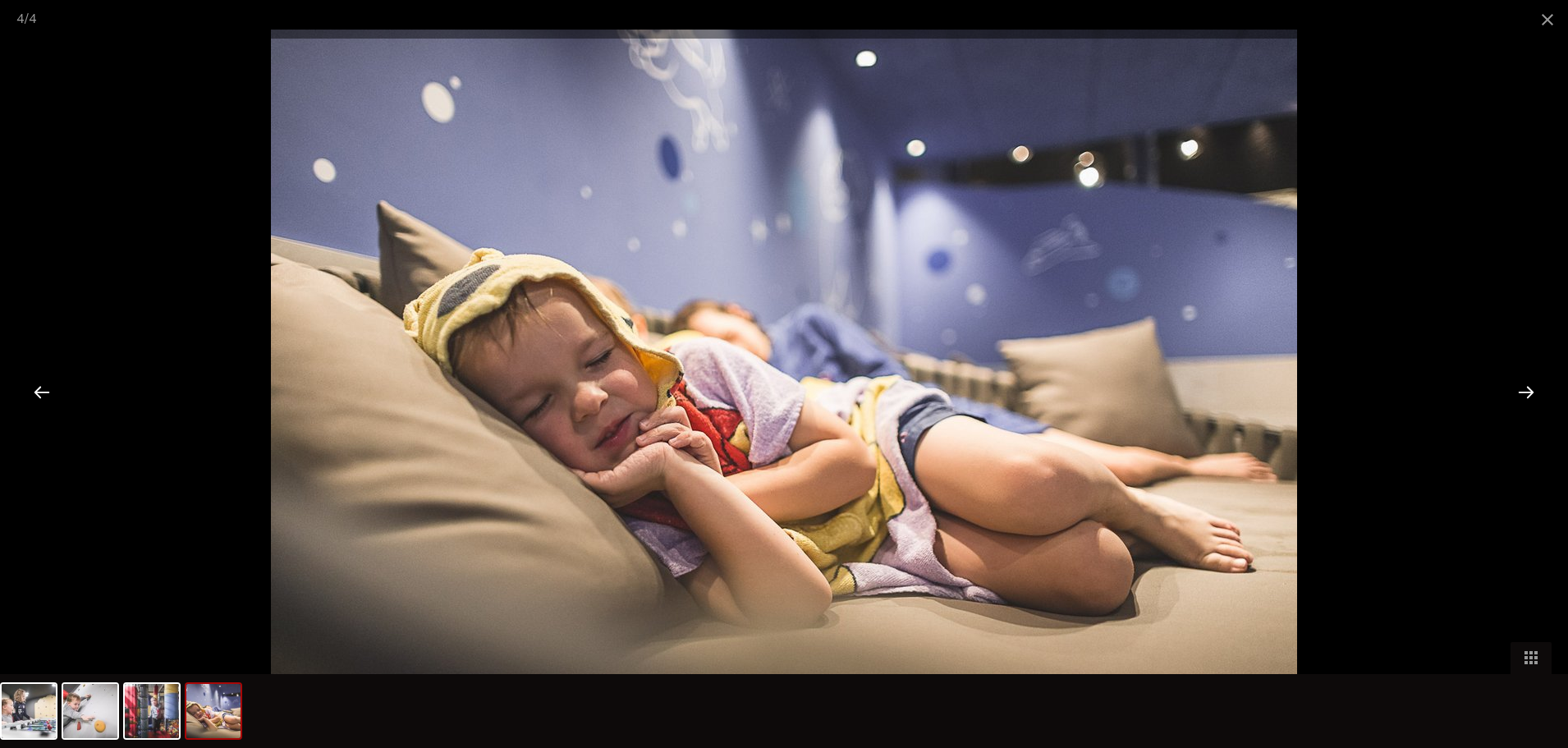
drag, startPoint x: 1490, startPoint y: 390, endPoint x: 1514, endPoint y: 390, distance: 24.0
click at [1500, 390] on div at bounding box center [784, 374] width 1568 height 748
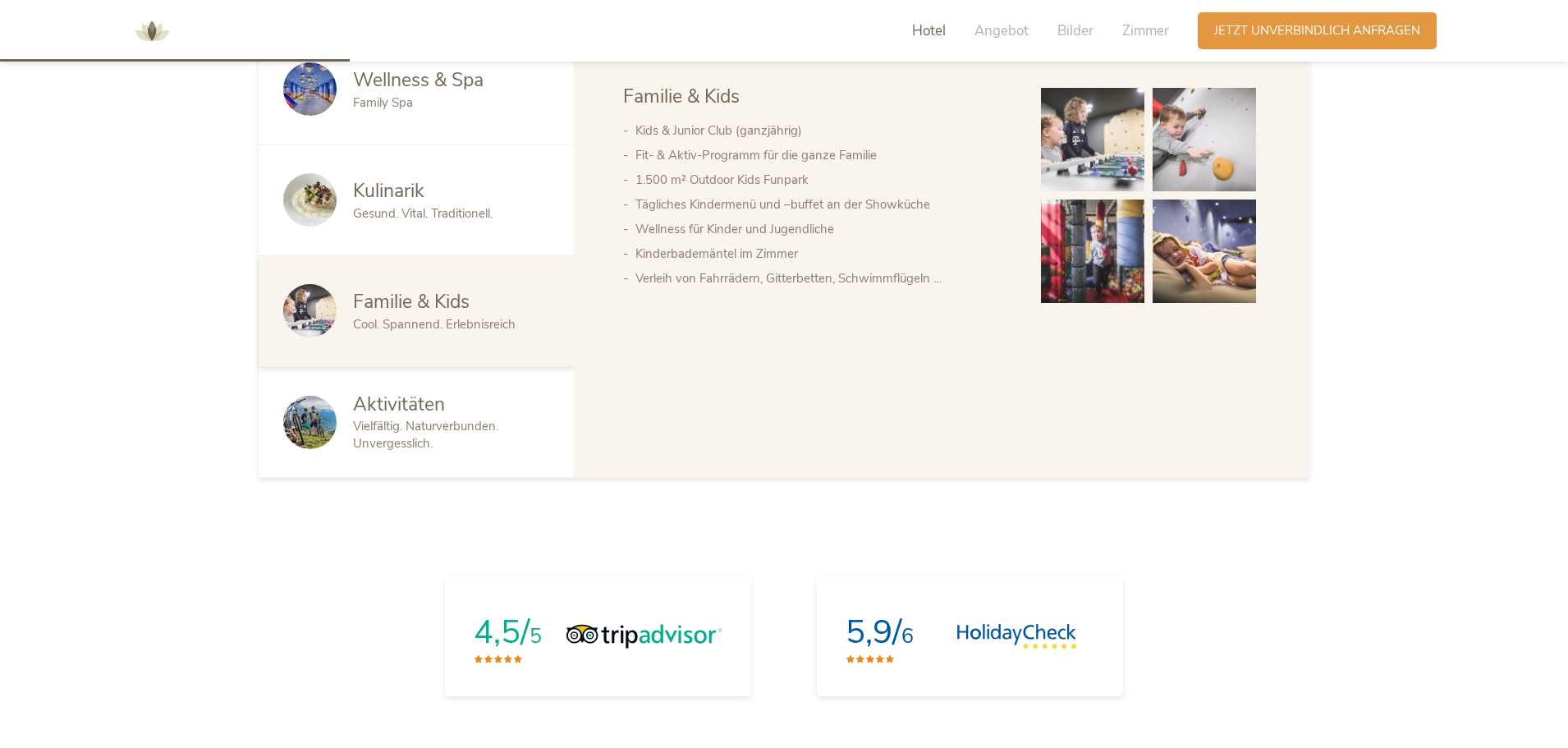
click at [1136, 239] on img at bounding box center [1093, 251] width 103 height 103
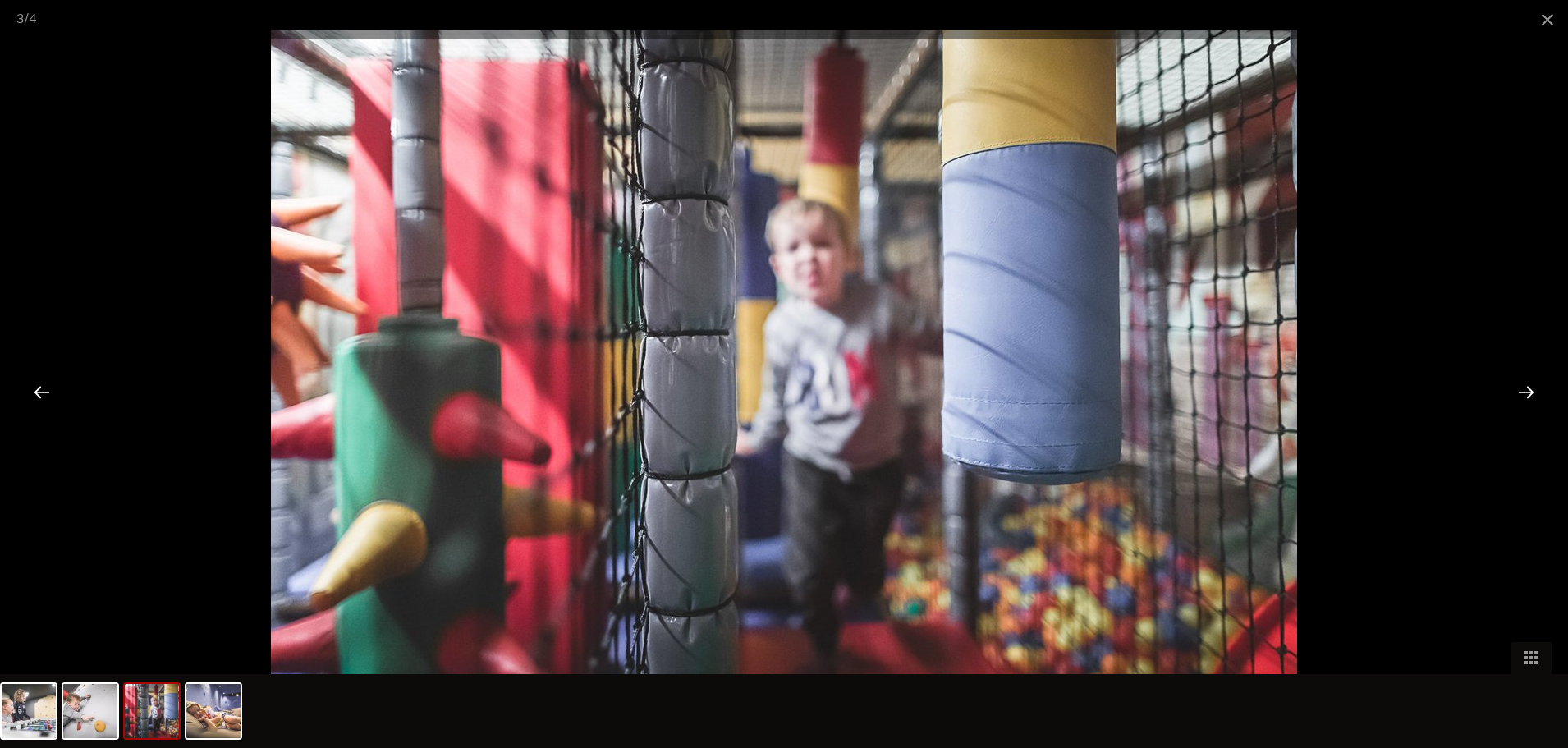
click at [1523, 387] on div at bounding box center [1526, 391] width 51 height 51
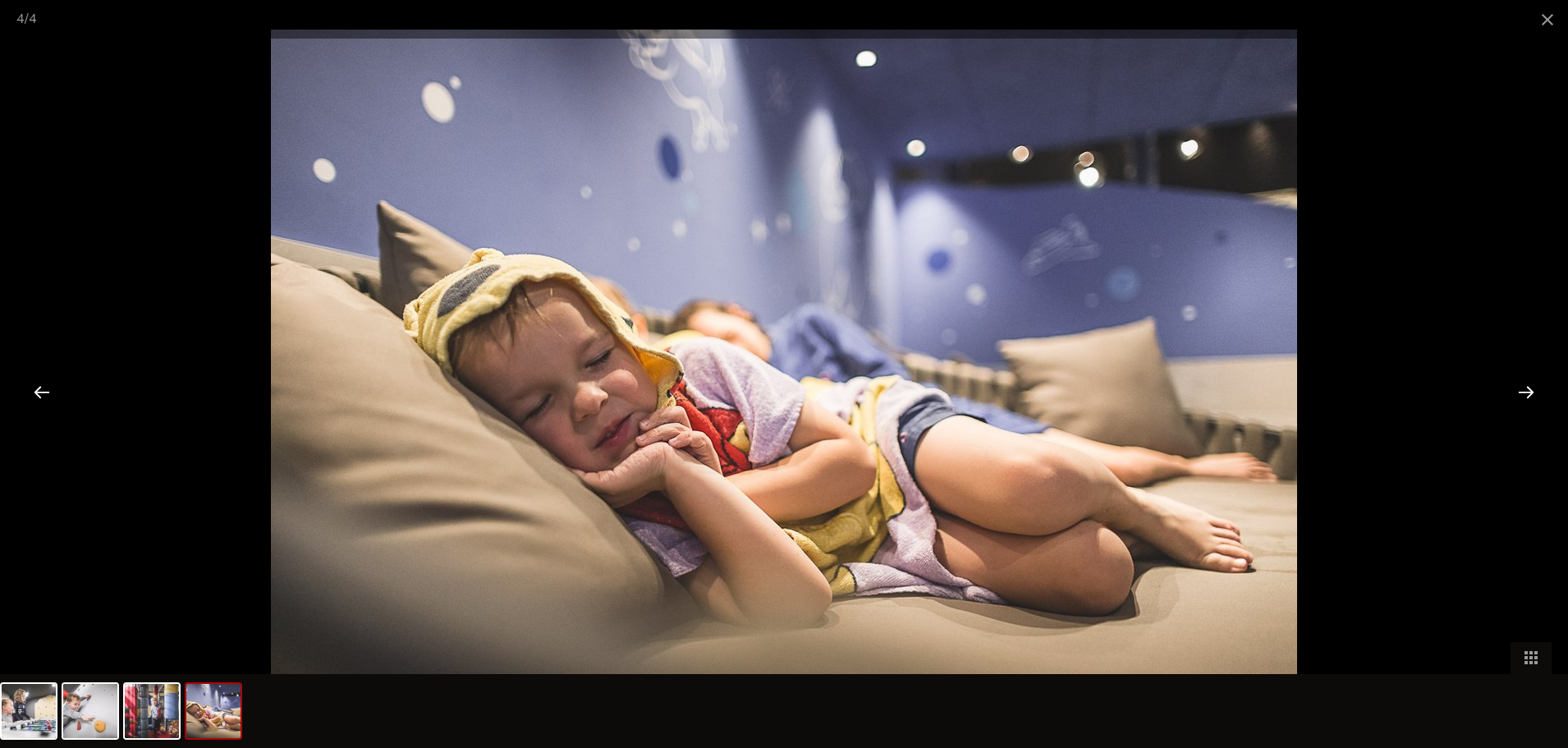
click at [1523, 387] on div at bounding box center [1526, 391] width 51 height 51
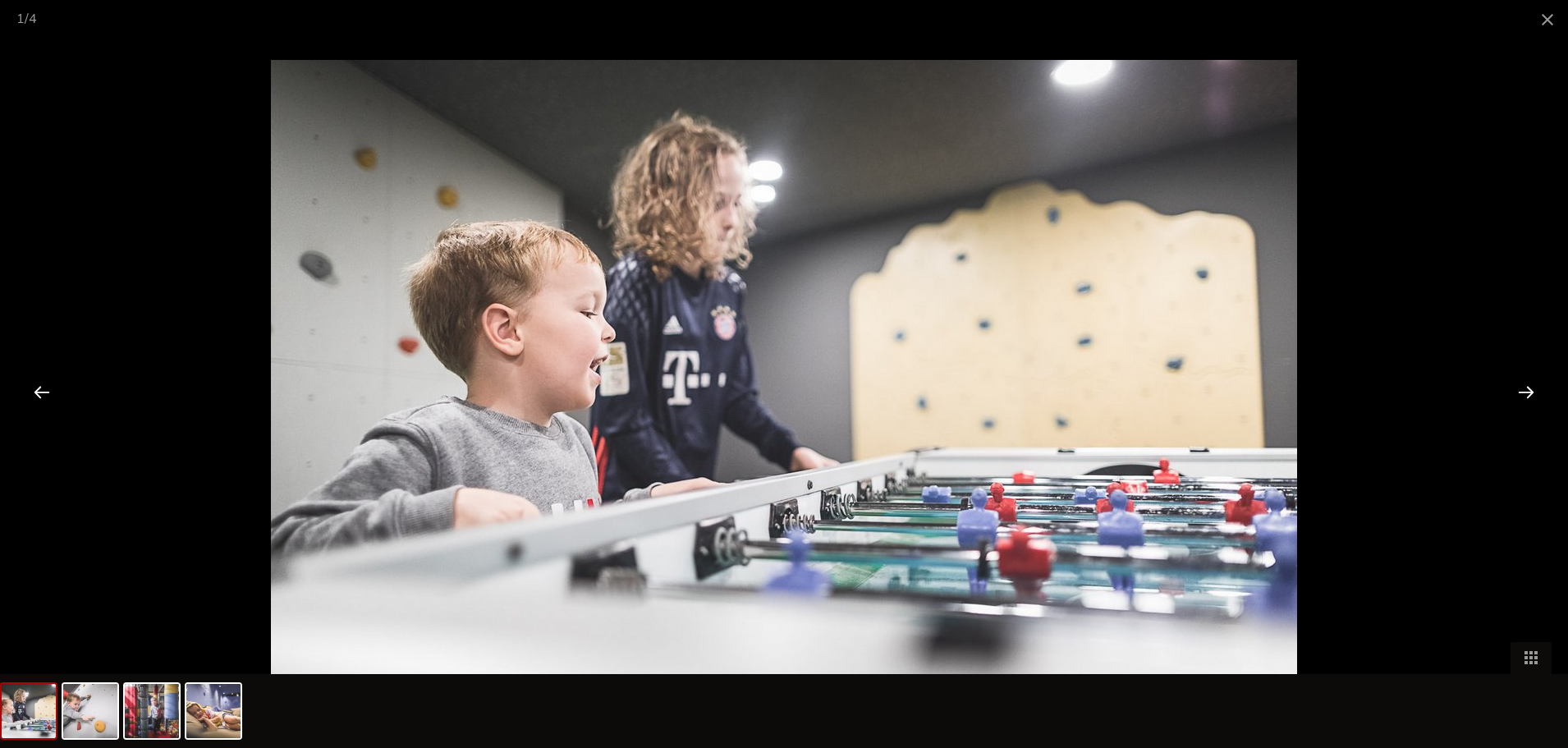
click at [1523, 387] on div at bounding box center [1526, 391] width 51 height 51
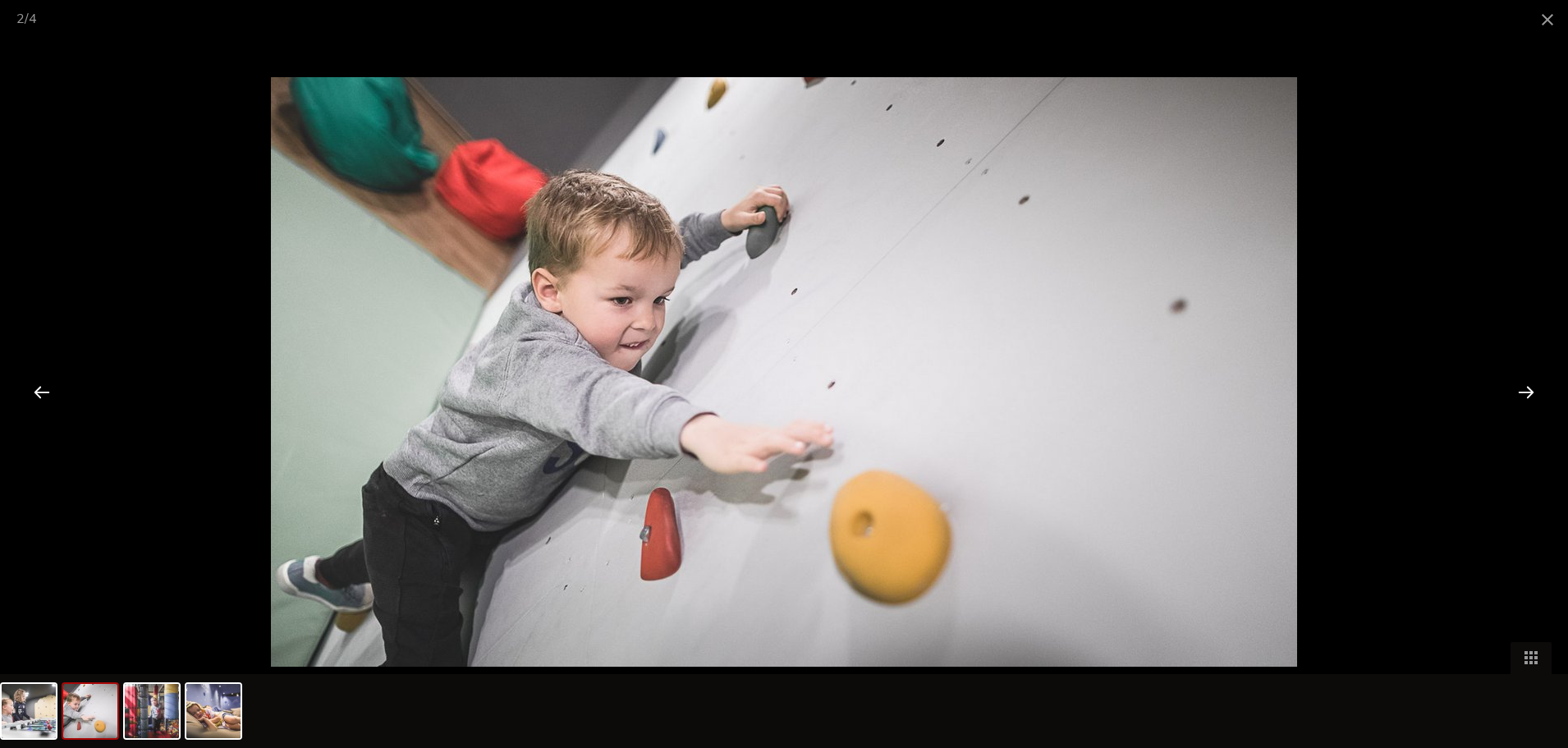
click at [1523, 387] on div at bounding box center [1526, 391] width 51 height 51
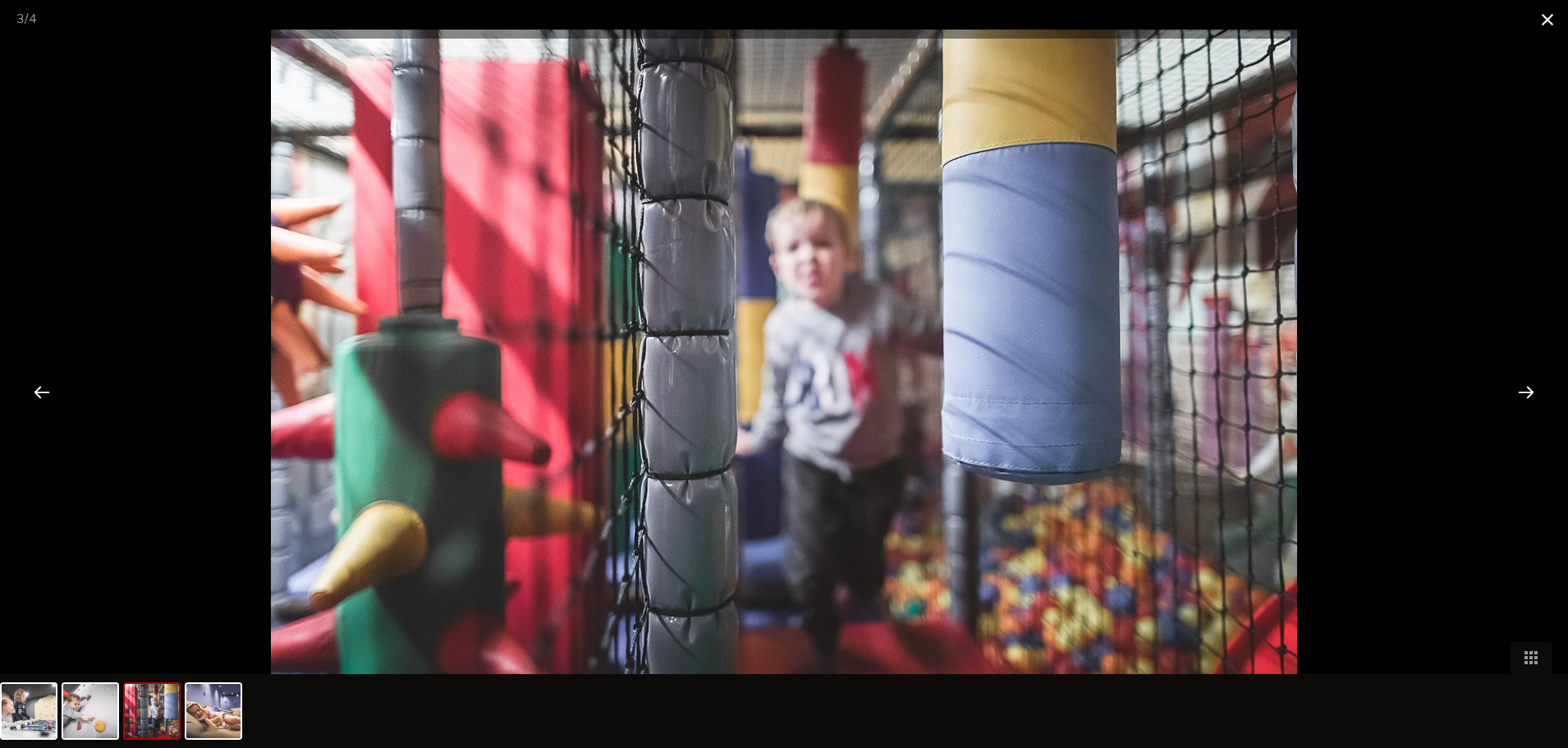
click at [1545, 19] on span at bounding box center [1548, 19] width 42 height 39
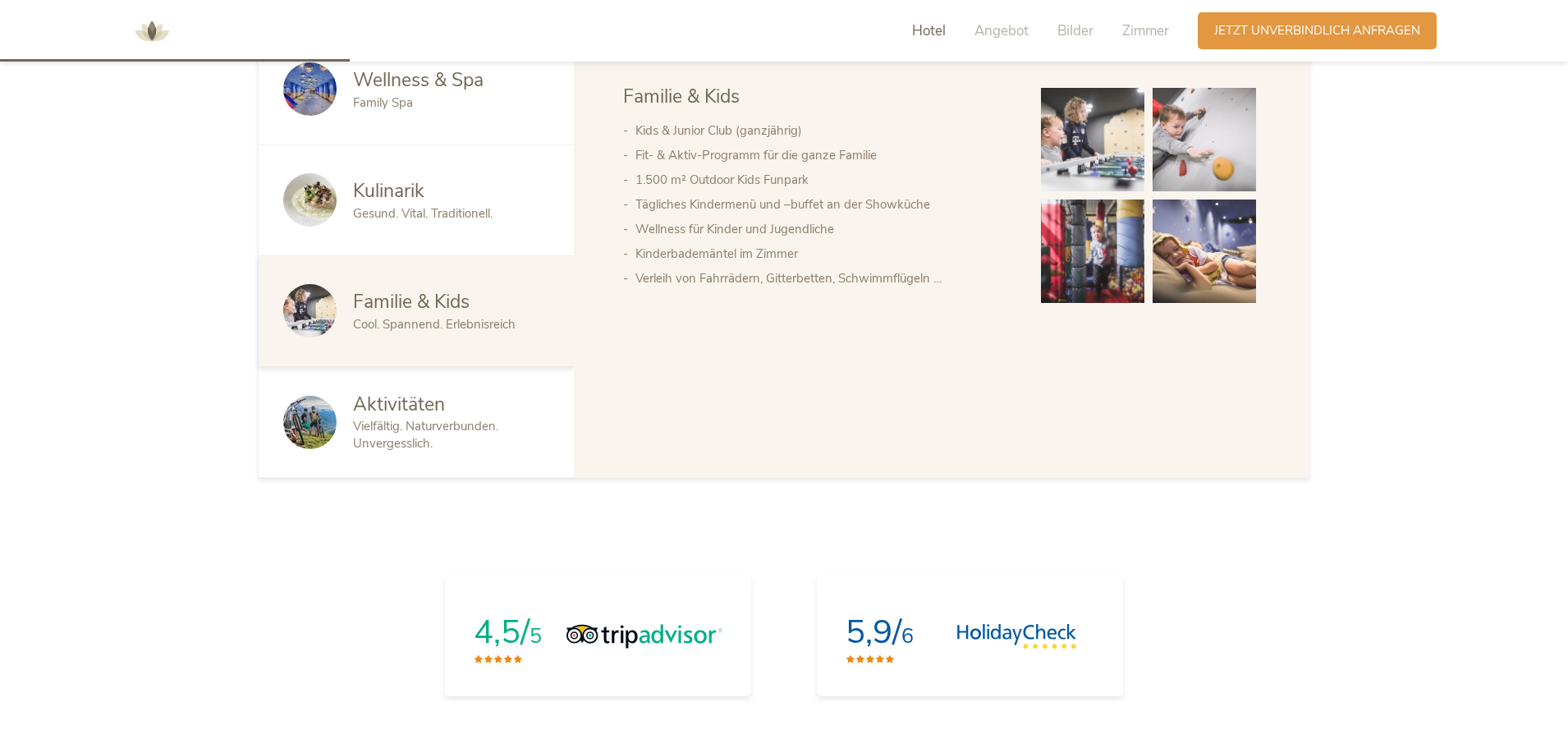
click at [416, 438] on span "Vielfältig. Naturverbunden. Unvergesslich." at bounding box center [426, 434] width 146 height 34
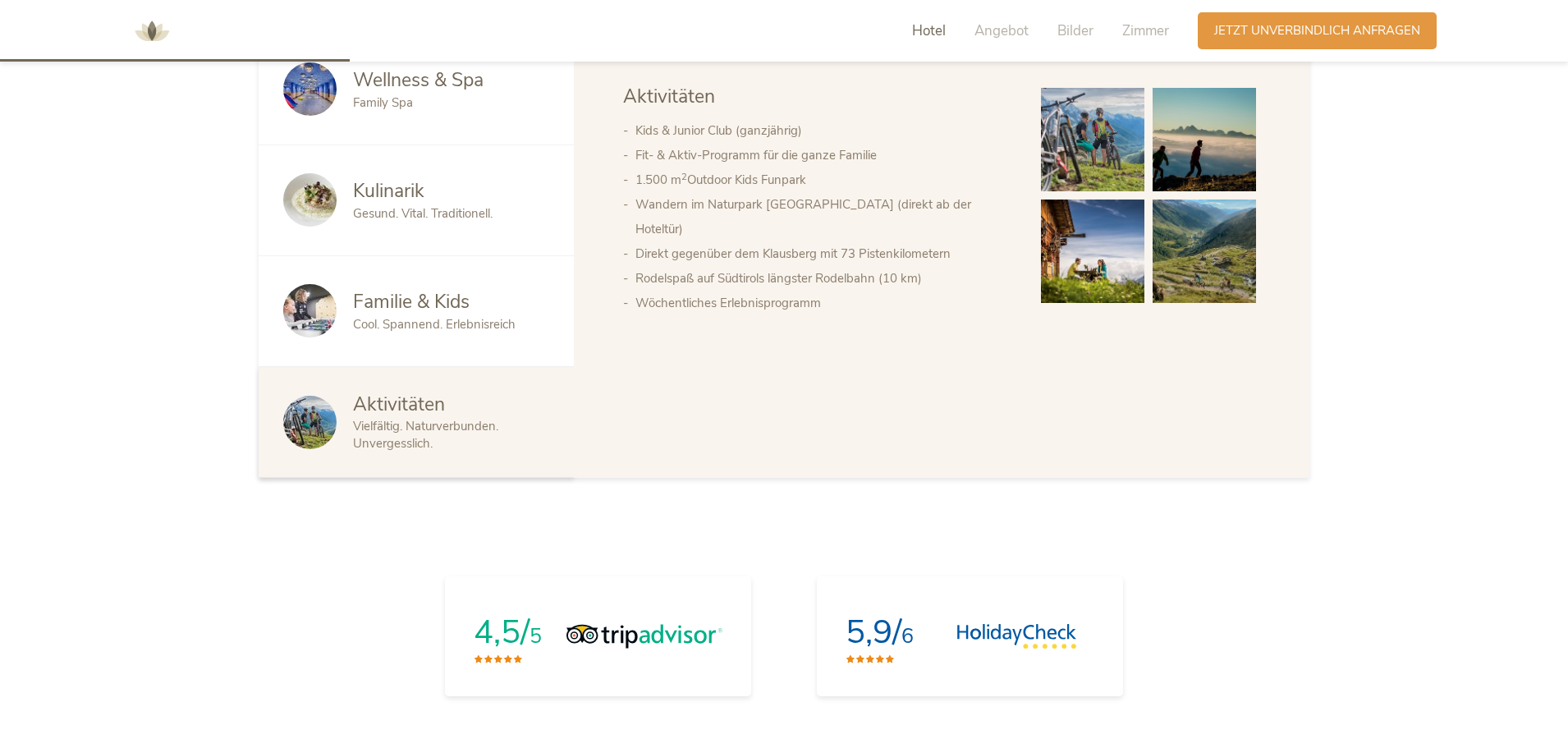
click at [408, 204] on span "Kulinarik" at bounding box center [388, 191] width 71 height 26
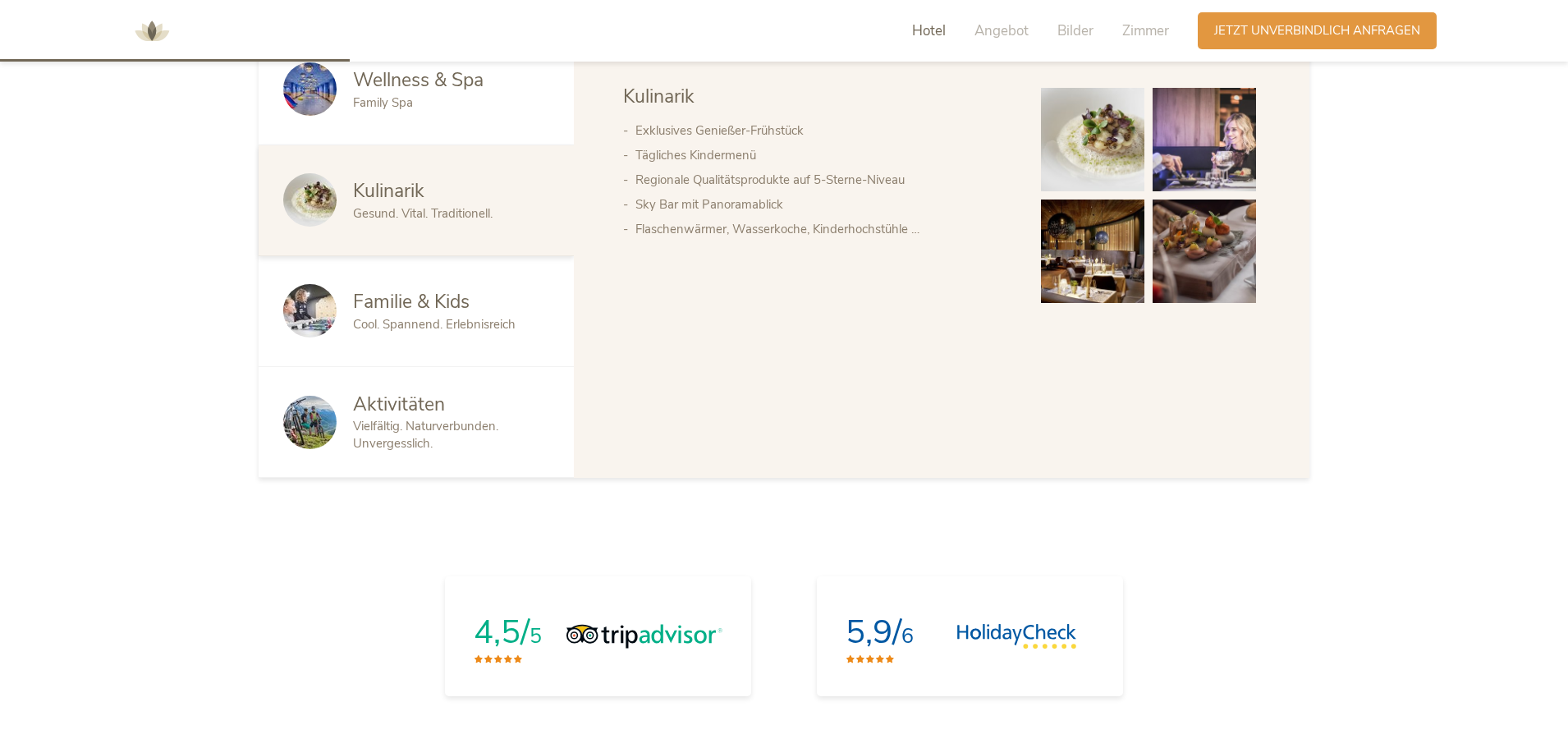
click at [1116, 166] on img at bounding box center [1093, 139] width 103 height 103
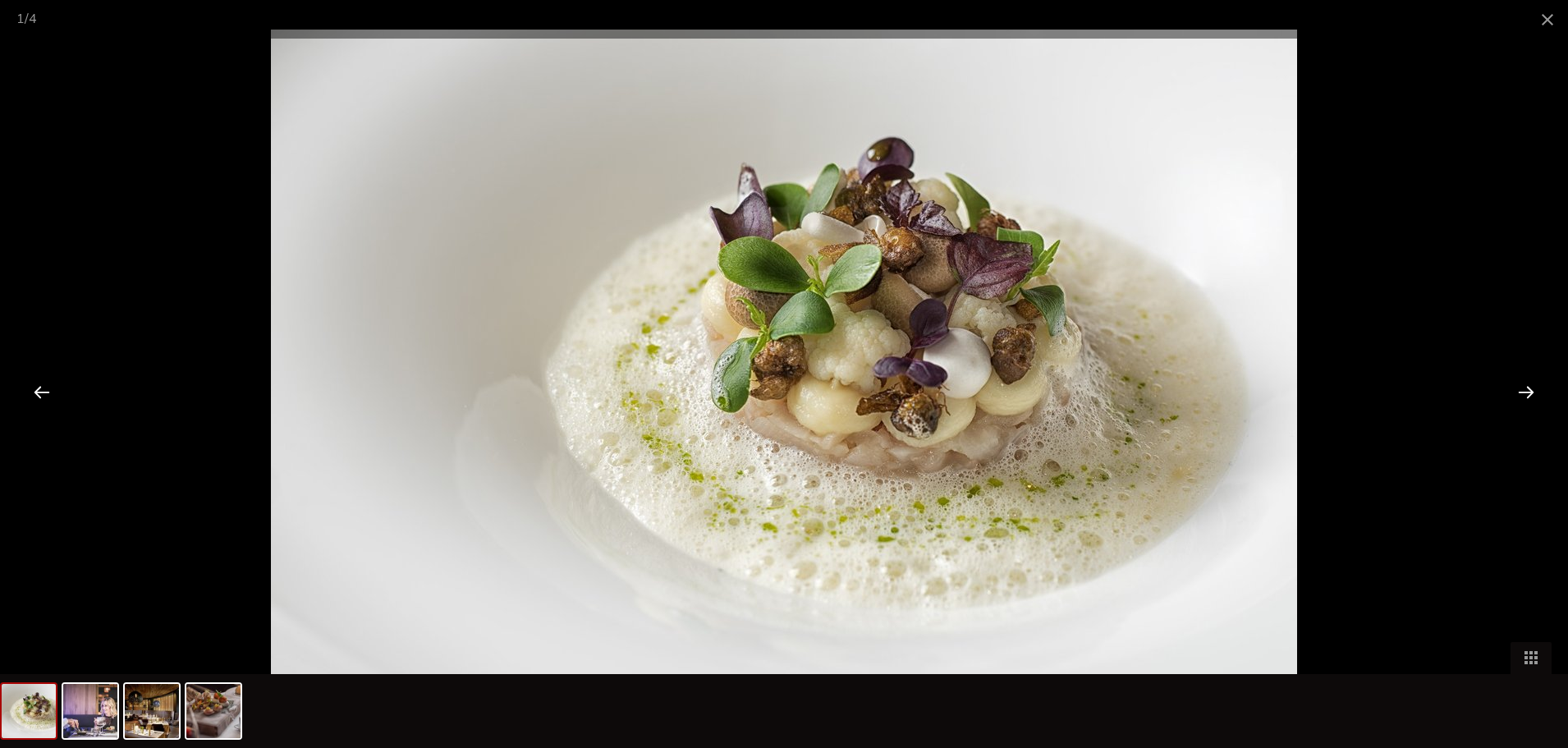
click at [1531, 396] on div at bounding box center [1526, 391] width 51 height 51
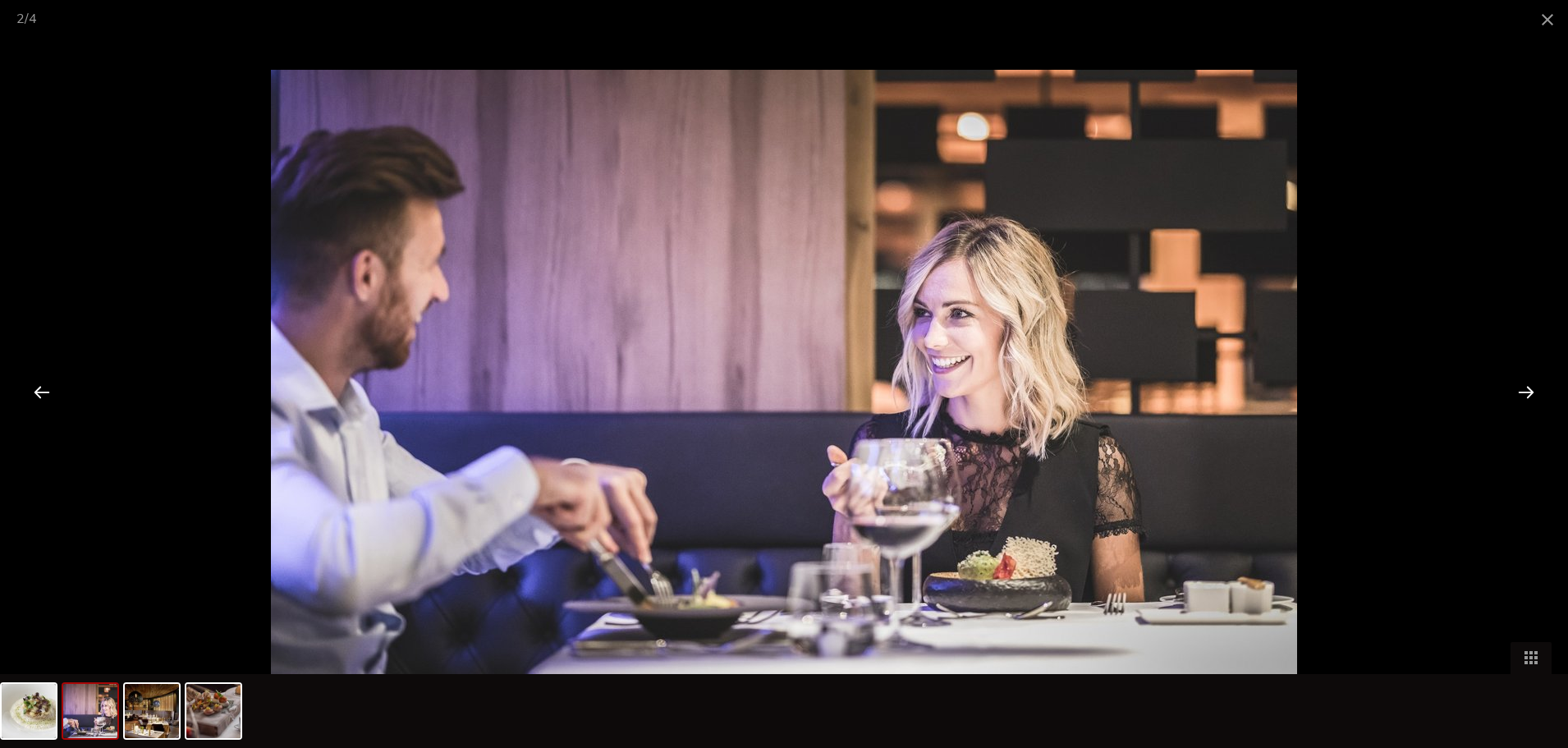
click at [1531, 396] on div at bounding box center [1526, 391] width 51 height 51
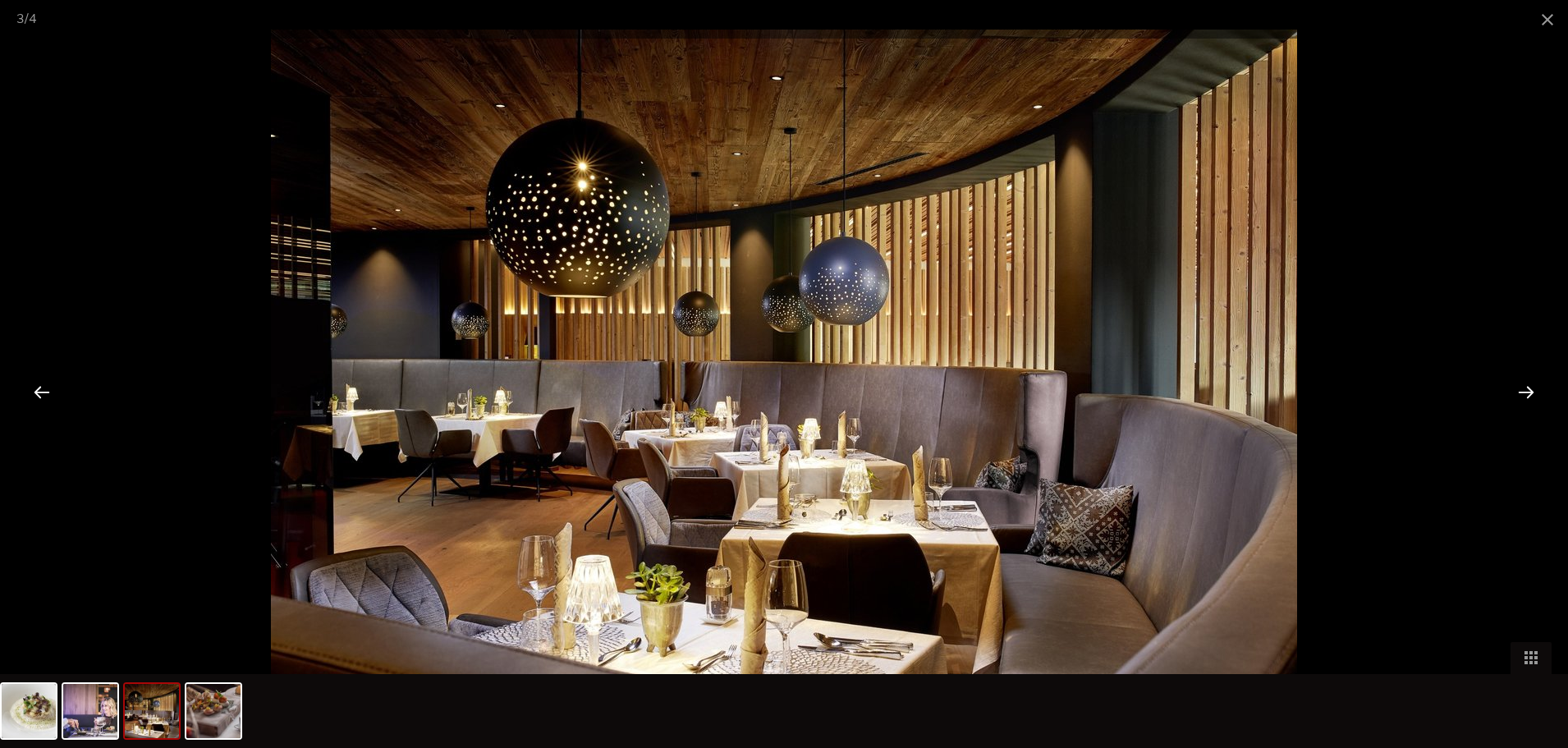
click at [1531, 396] on div at bounding box center [1526, 391] width 51 height 51
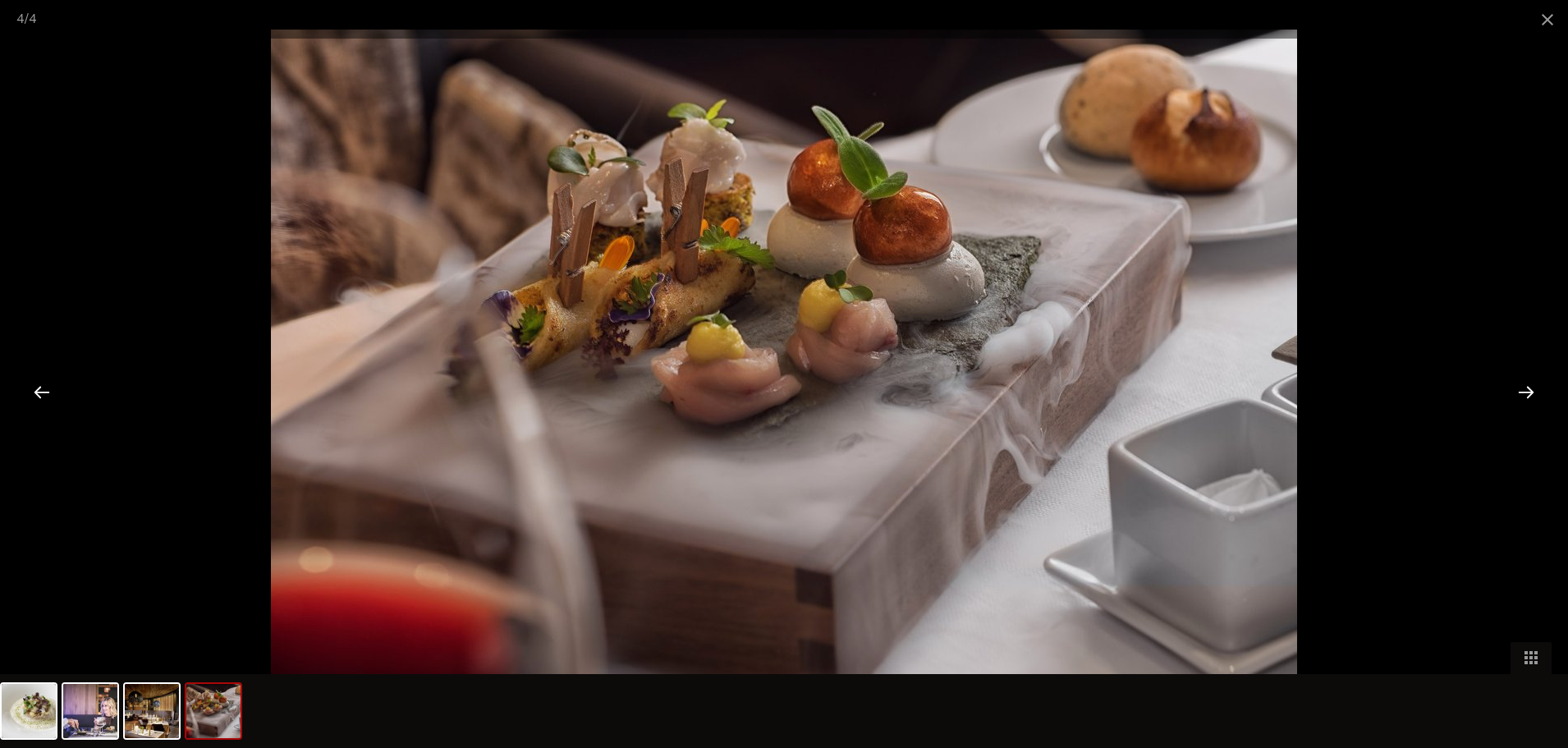
click at [1531, 398] on div at bounding box center [1526, 391] width 51 height 51
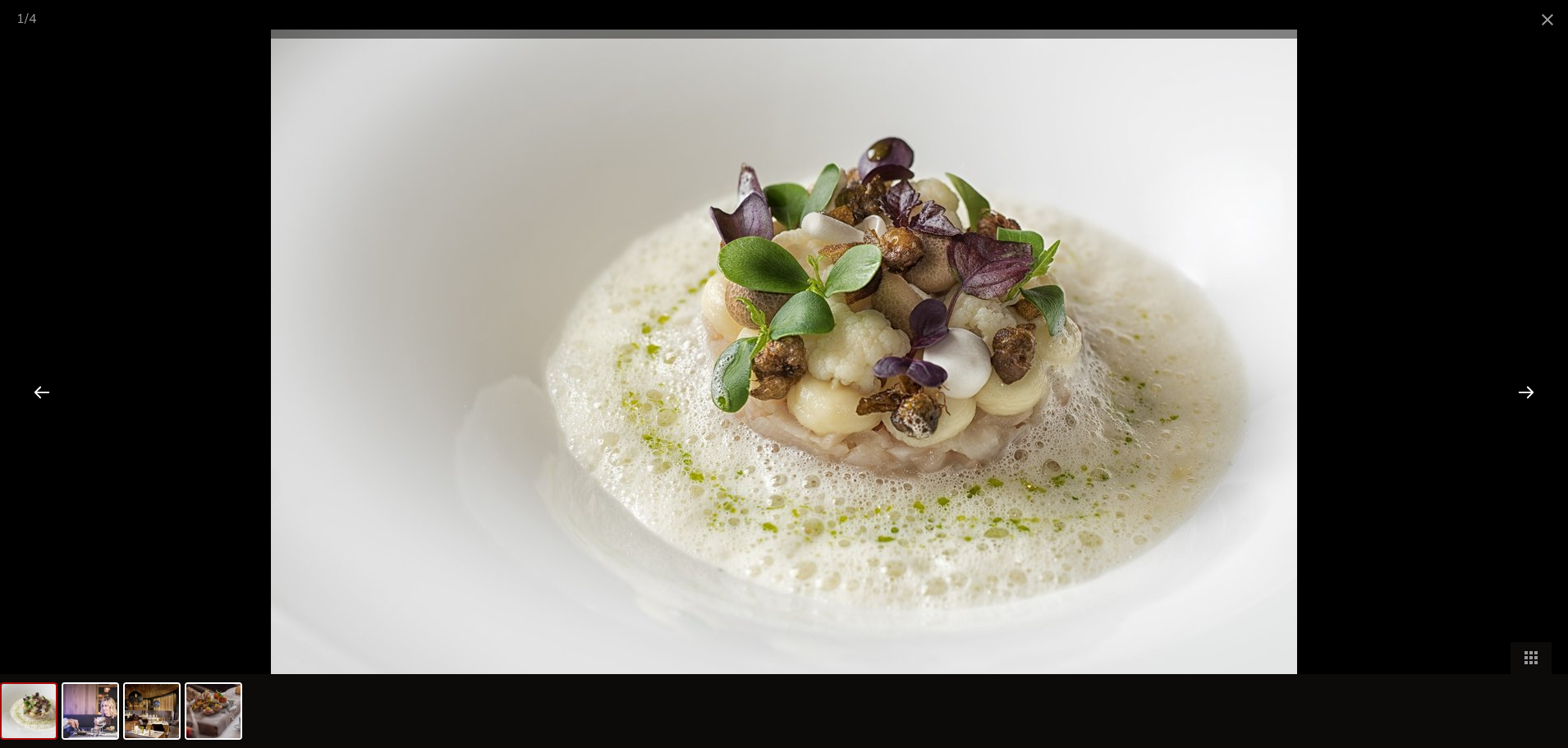
click at [1531, 398] on div at bounding box center [1526, 391] width 51 height 51
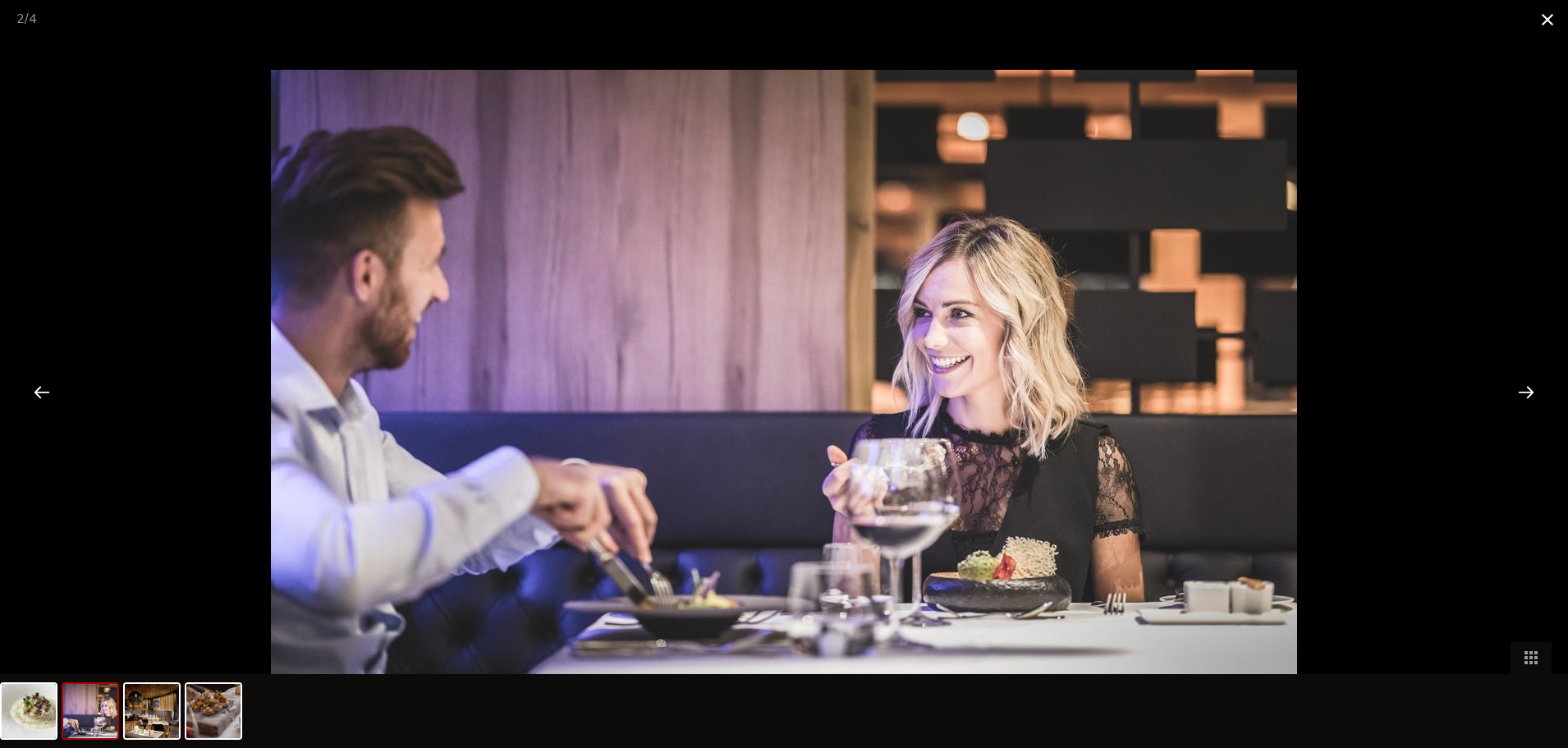
click at [1540, 28] on span at bounding box center [1548, 19] width 42 height 39
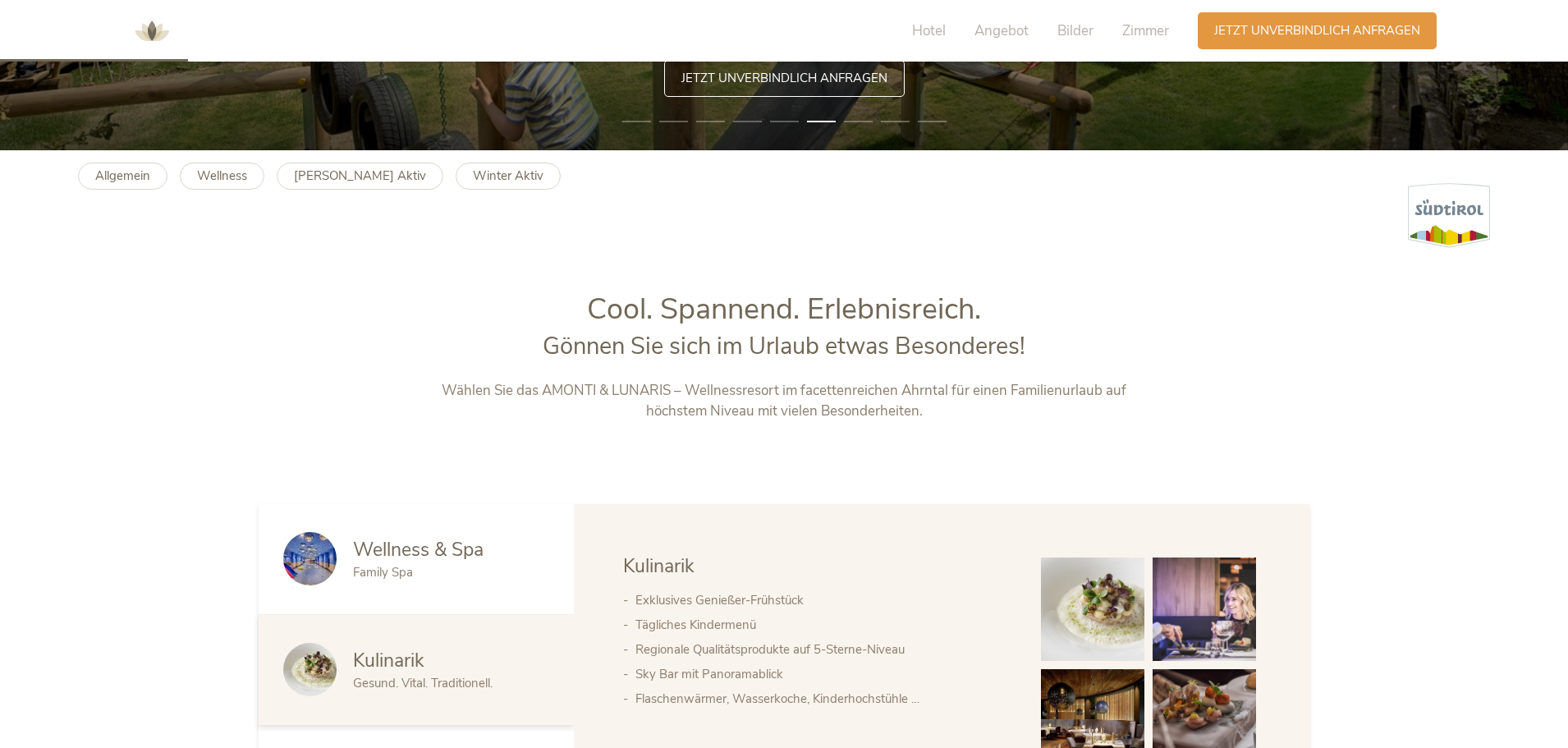
scroll to position [575, 0]
